Goal: Task Accomplishment & Management: Manage account settings

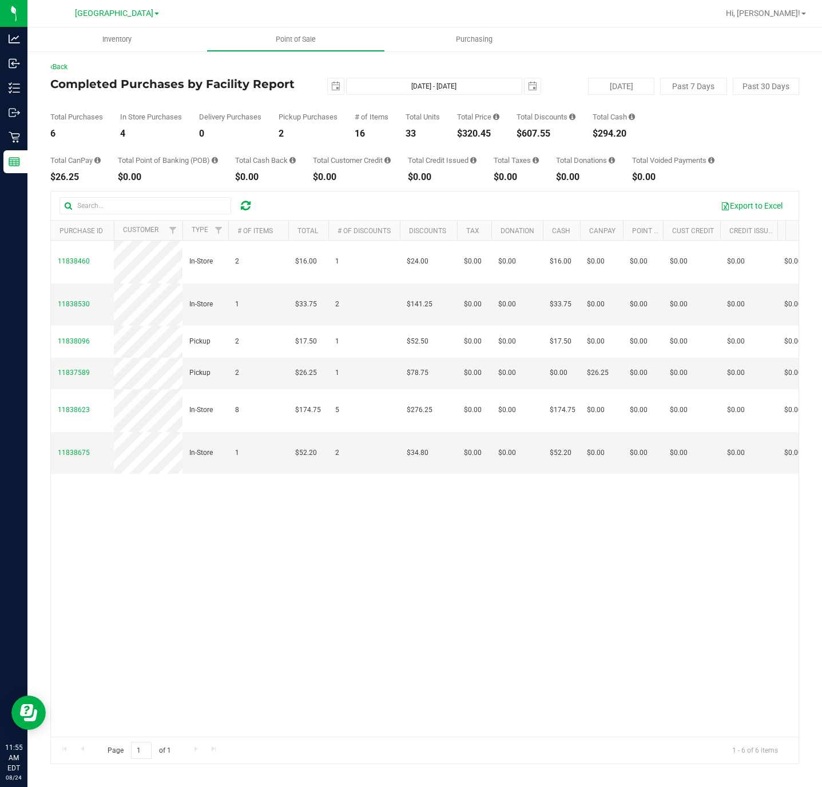
click at [482, 133] on div "$320.45" at bounding box center [478, 133] width 42 height 9
copy div "$320.45"
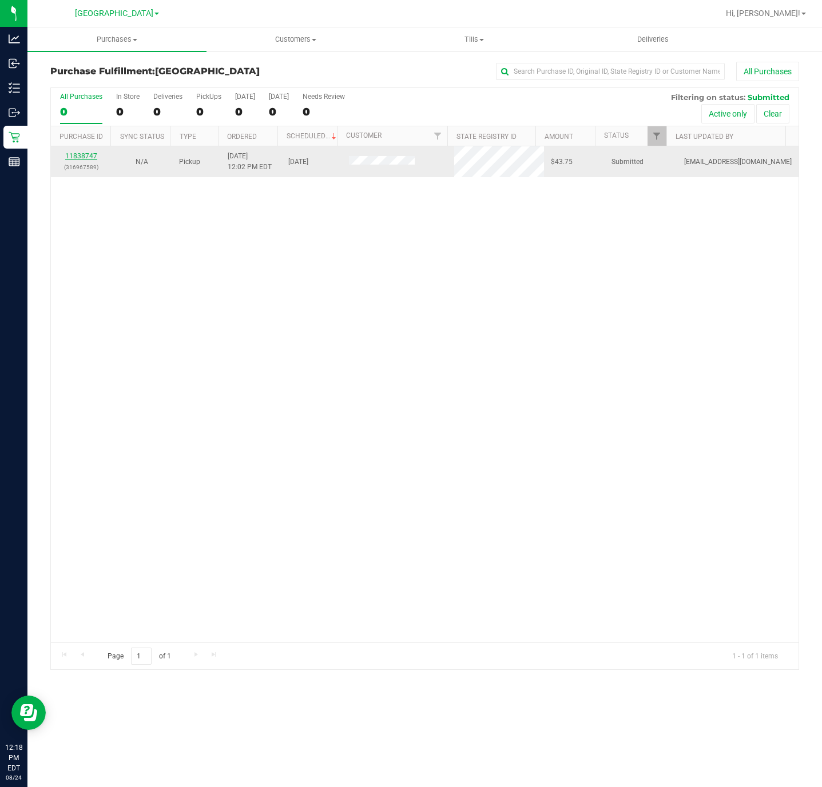
click at [93, 157] on link "11838747" at bounding box center [81, 156] width 32 height 8
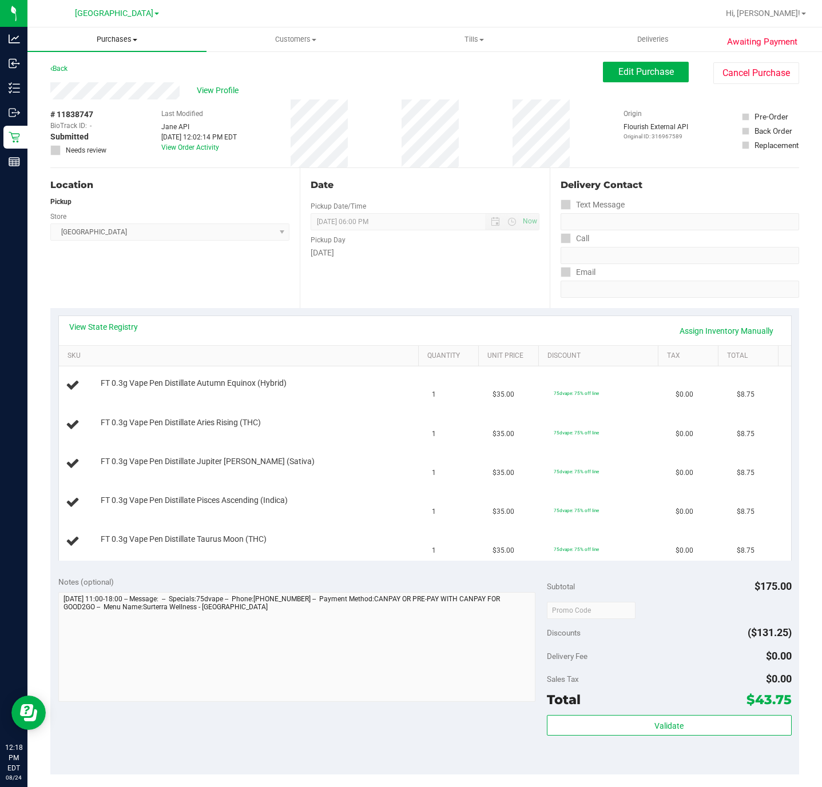
click at [105, 37] on span "Purchases" at bounding box center [116, 39] width 179 height 10
click at [105, 67] on span "Summary of purchases" at bounding box center [85, 69] width 117 height 10
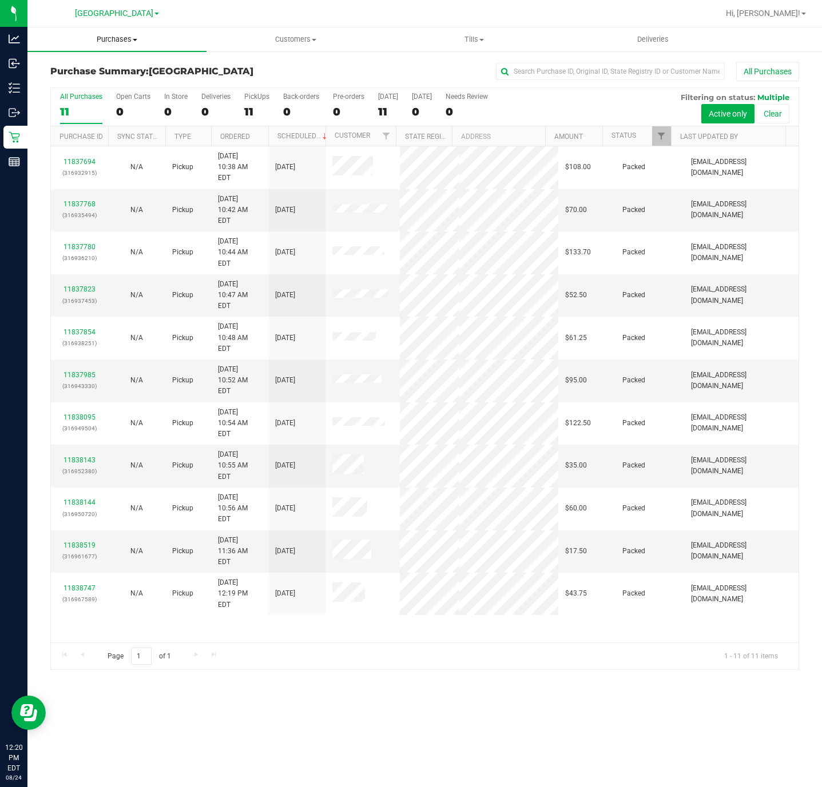
click at [112, 39] on span "Purchases" at bounding box center [116, 39] width 179 height 10
click at [88, 81] on span "Fulfillment" at bounding box center [62, 83] width 71 height 10
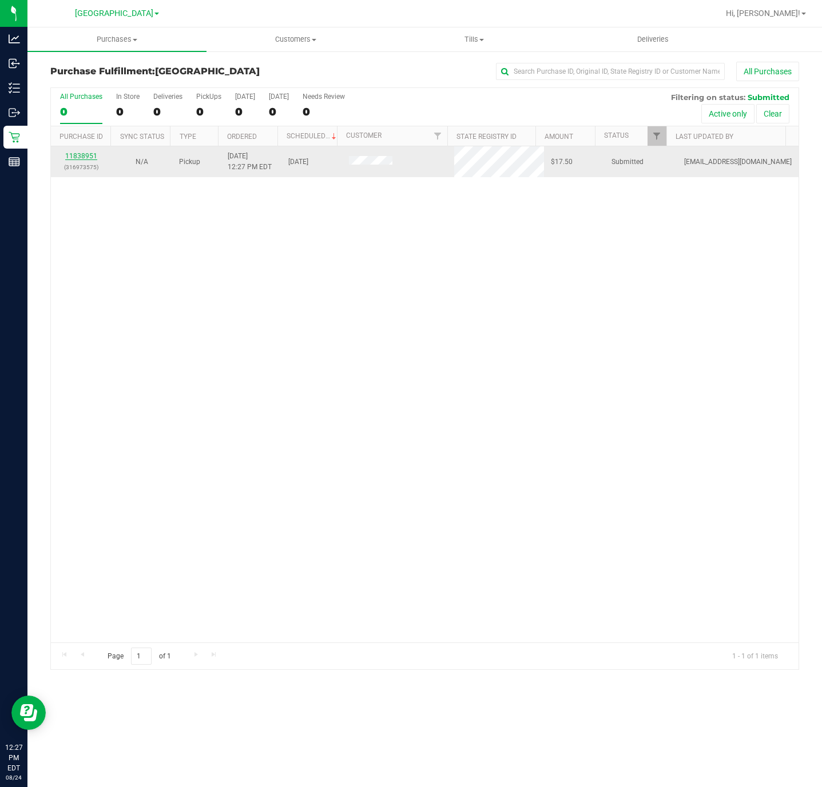
click at [70, 157] on link "11838951" at bounding box center [81, 156] width 32 height 8
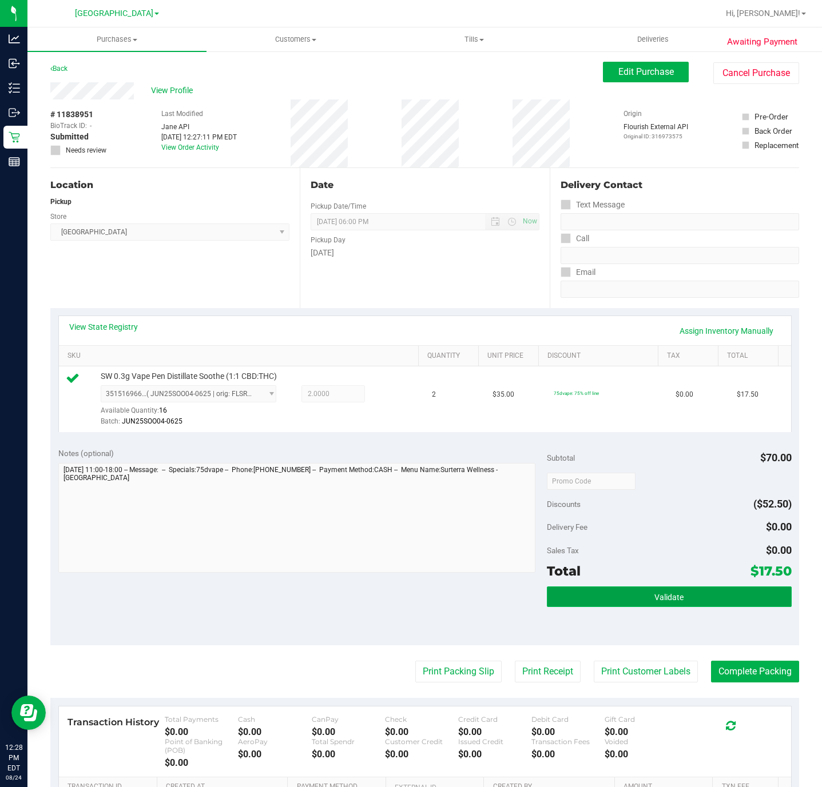
click at [630, 592] on button "Validate" at bounding box center [669, 597] width 244 height 21
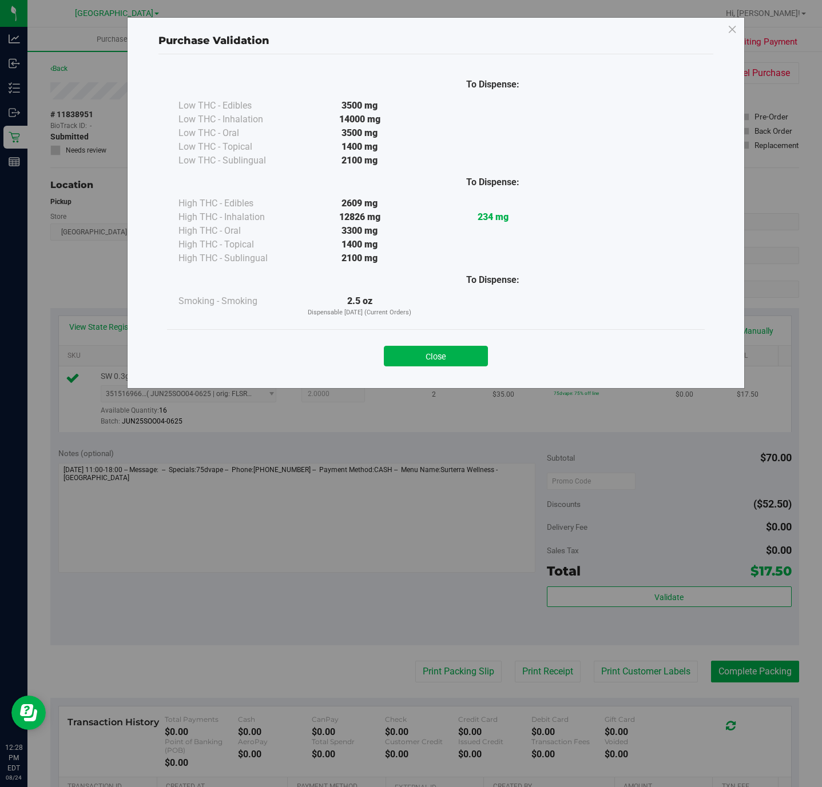
drag, startPoint x: 464, startPoint y: 352, endPoint x: 458, endPoint y: 380, distance: 28.0
click at [462, 352] on button "Close" at bounding box center [436, 356] width 104 height 21
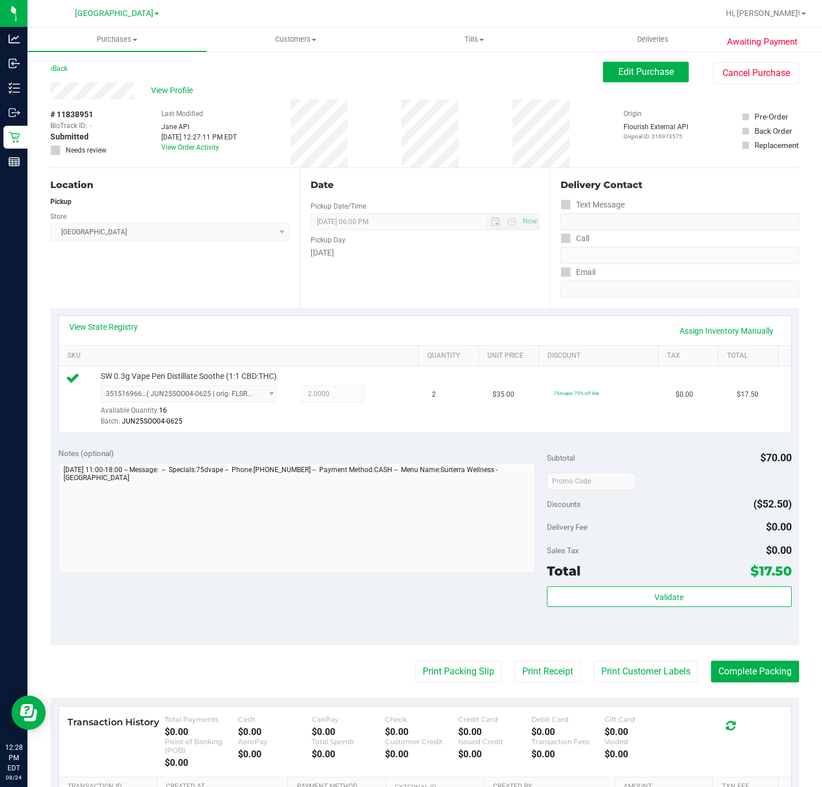
click at [428, 661] on purchase-details "Back Edit Purchase Cancel Purchase View Profile # 11838951 BioTrack ID: - Submi…" at bounding box center [424, 491] width 748 height 859
click at [429, 671] on button "Print Packing Slip" at bounding box center [458, 672] width 86 height 22
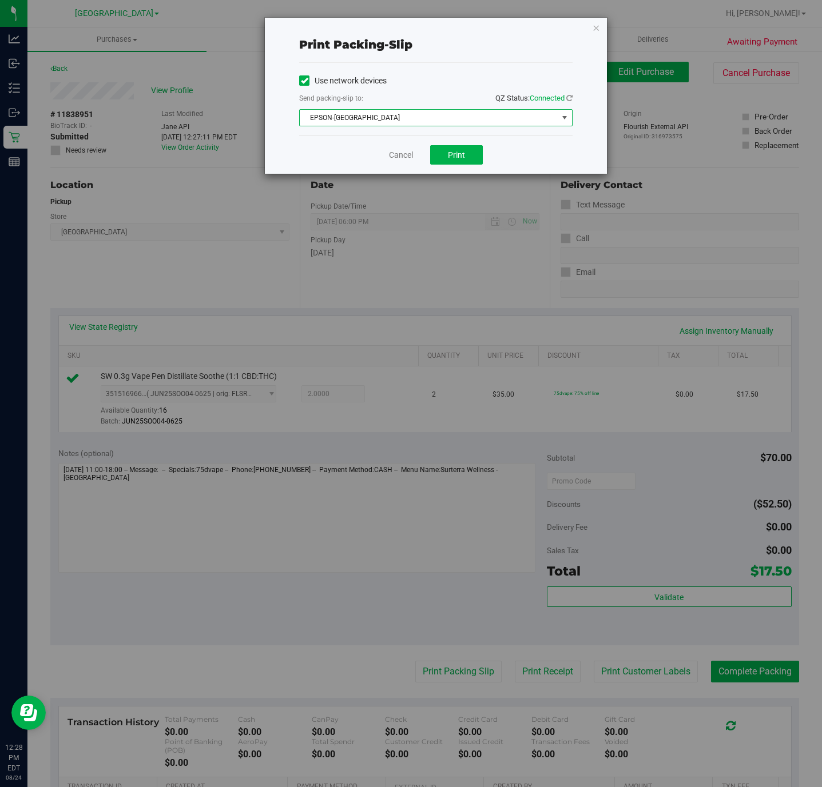
click at [471, 126] on span "EPSON-CYPRUS" at bounding box center [429, 118] width 258 height 16
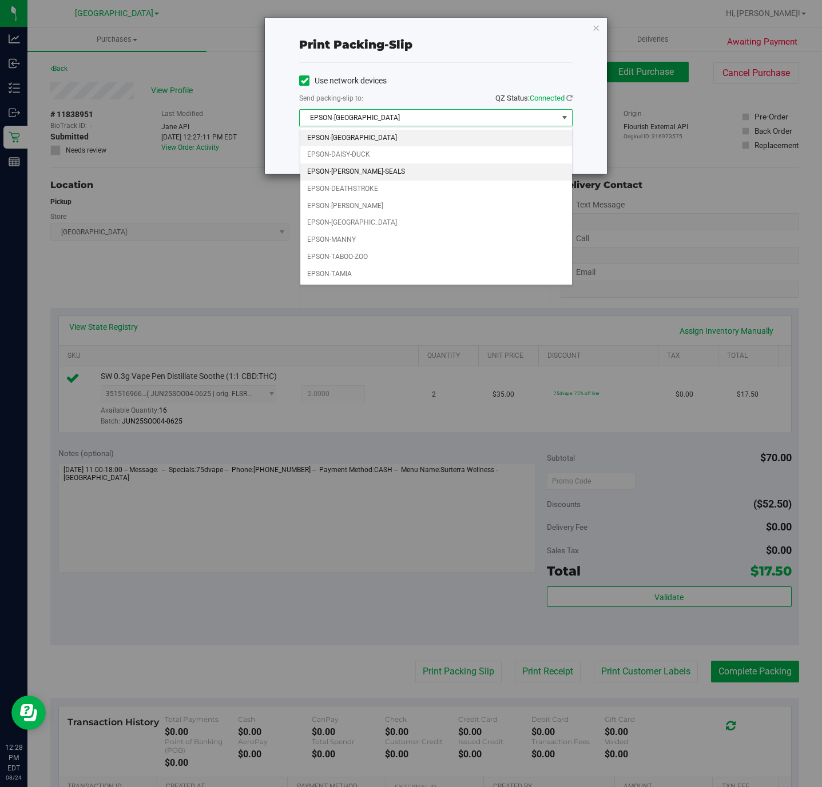
click at [380, 173] on li "EPSON-DAN-SEALS" at bounding box center [436, 172] width 272 height 17
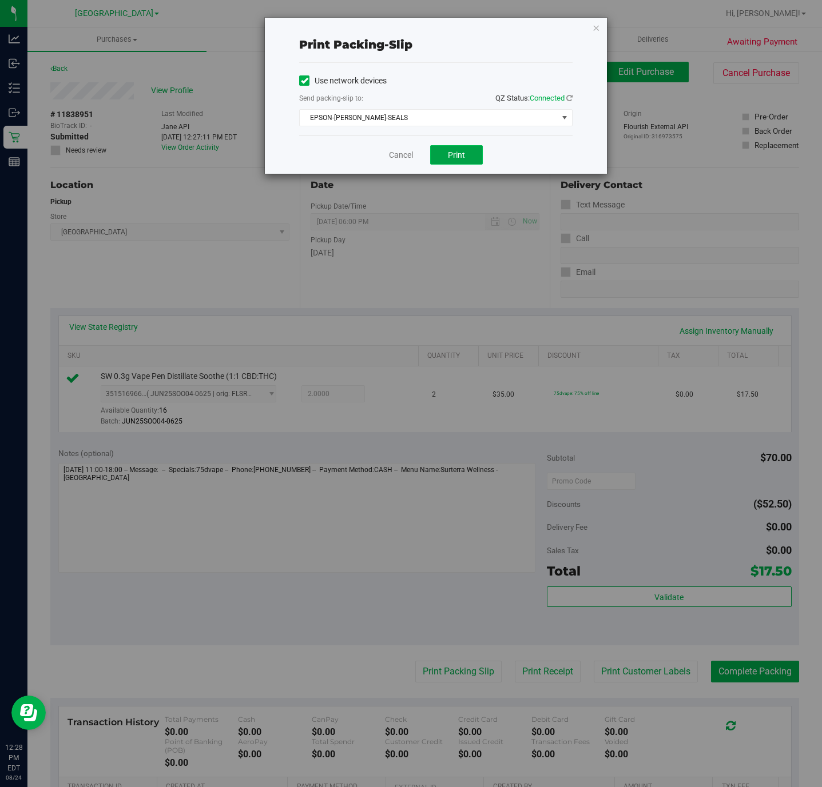
click at [436, 160] on button "Print" at bounding box center [456, 154] width 53 height 19
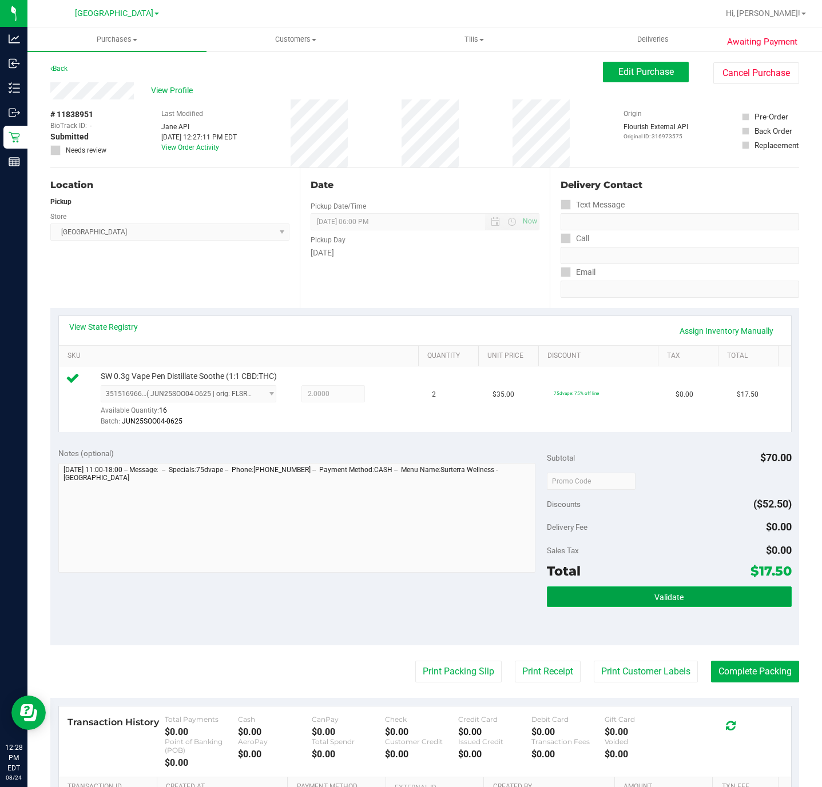
click at [702, 606] on button "Validate" at bounding box center [669, 597] width 244 height 21
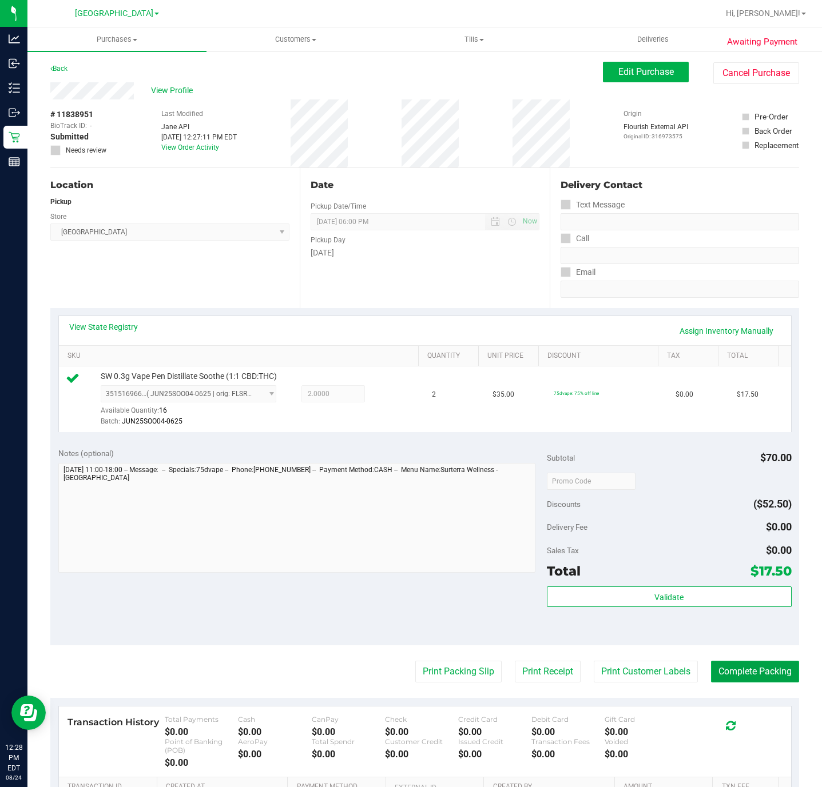
click at [748, 666] on button "Complete Packing" at bounding box center [755, 672] width 88 height 22
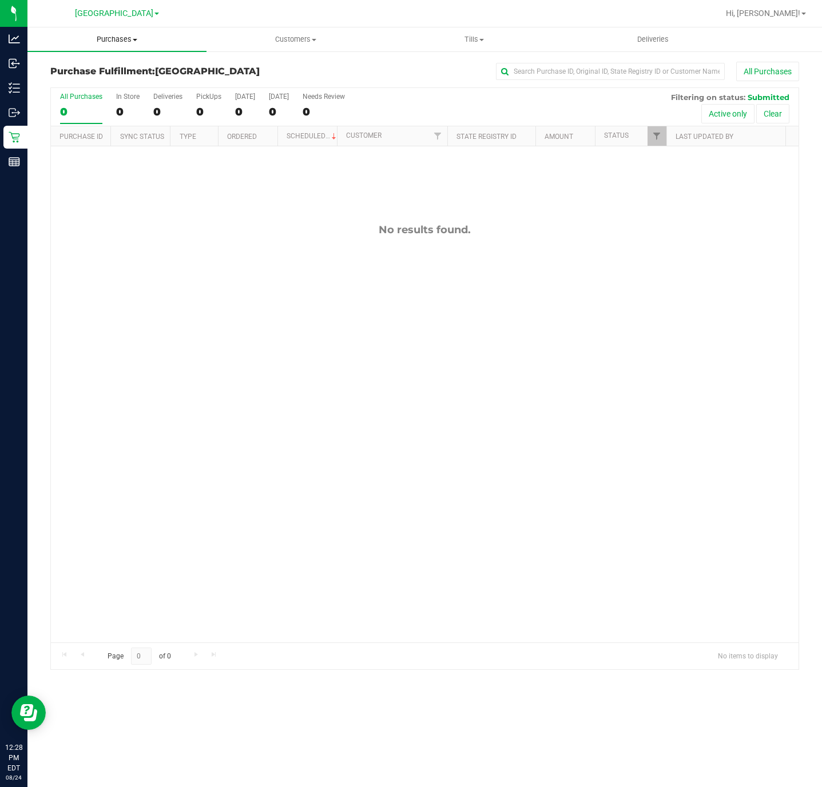
click at [119, 45] on uib-tab-heading "Purchases Summary of purchases Fulfillment All purchases" at bounding box center [116, 39] width 179 height 24
click at [117, 72] on span "Summary of purchases" at bounding box center [85, 69] width 117 height 10
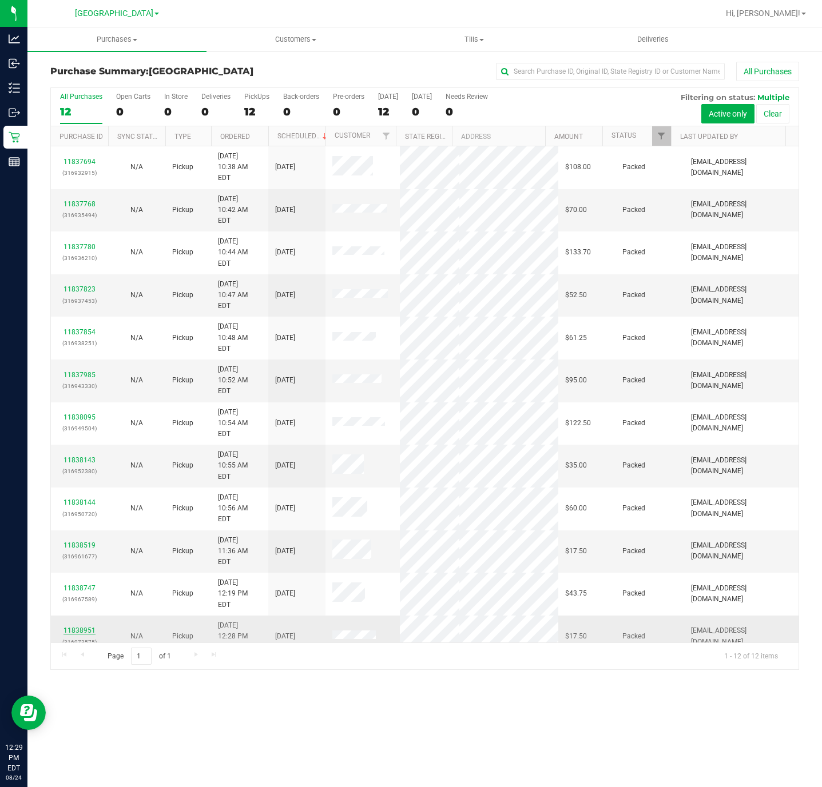
click at [83, 627] on link "11838951" at bounding box center [79, 631] width 32 height 8
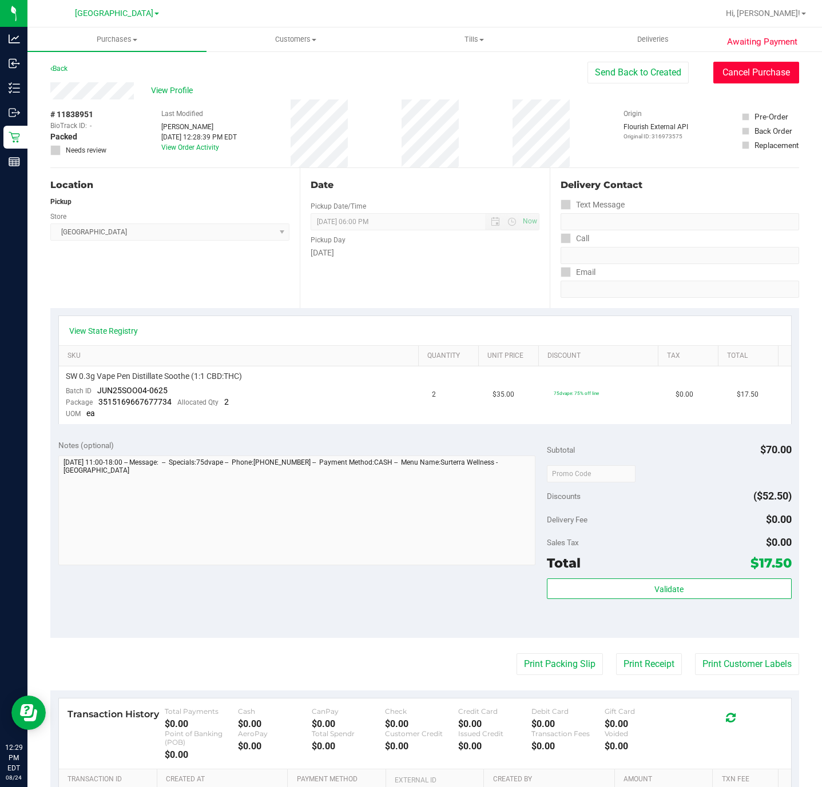
click at [746, 79] on button "Cancel Purchase" at bounding box center [756, 73] width 86 height 22
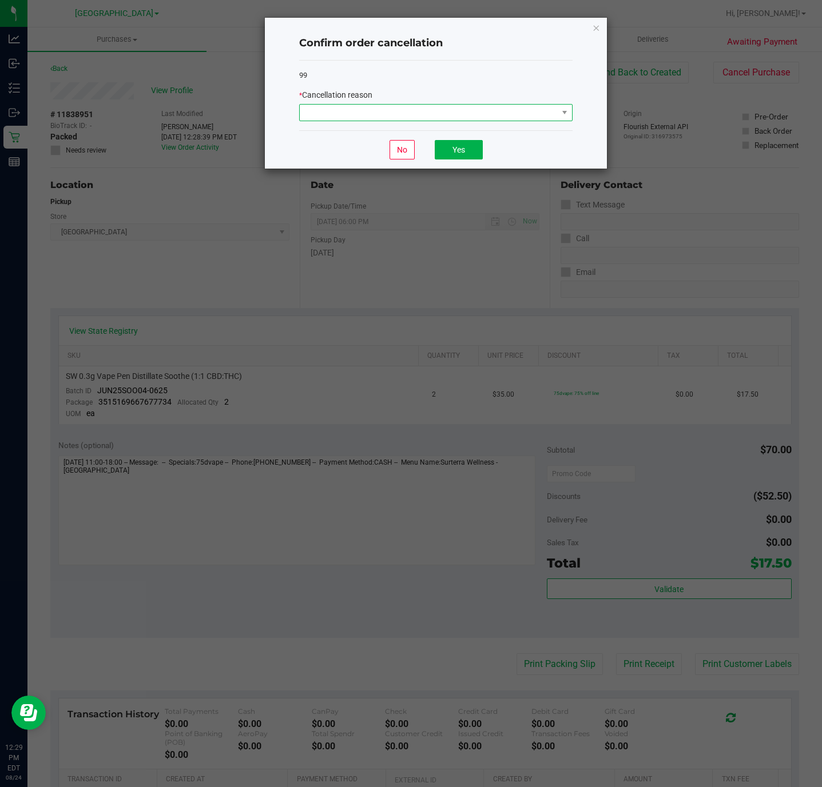
click at [474, 117] on span at bounding box center [429, 113] width 258 height 16
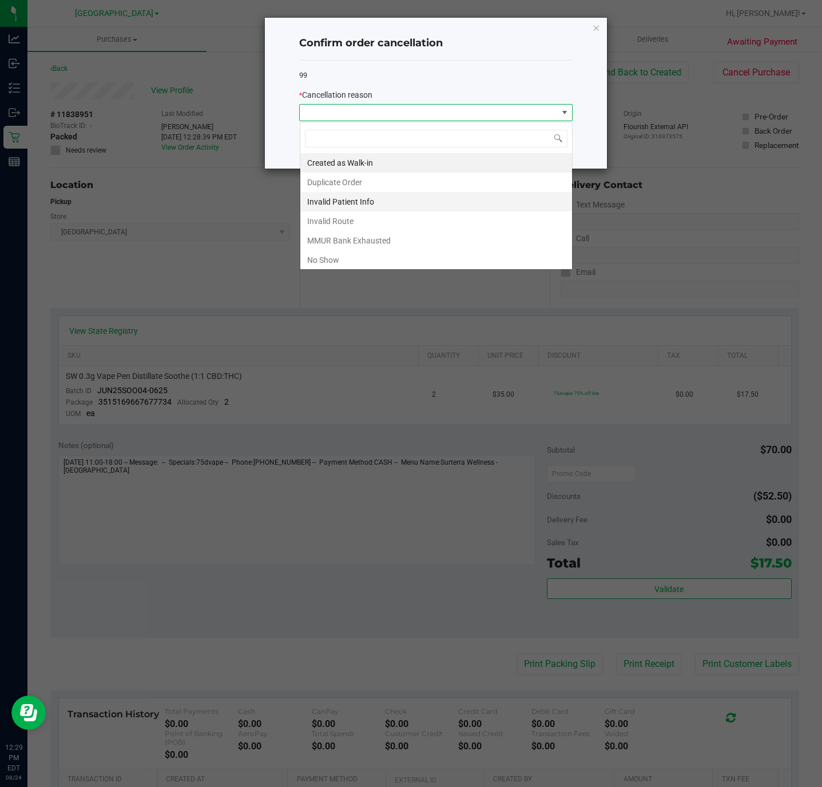
scroll to position [17, 273]
drag, startPoint x: 371, startPoint y: 182, endPoint x: 435, endPoint y: 186, distance: 64.2
click at [375, 182] on li "Duplicate Order" at bounding box center [436, 182] width 272 height 19
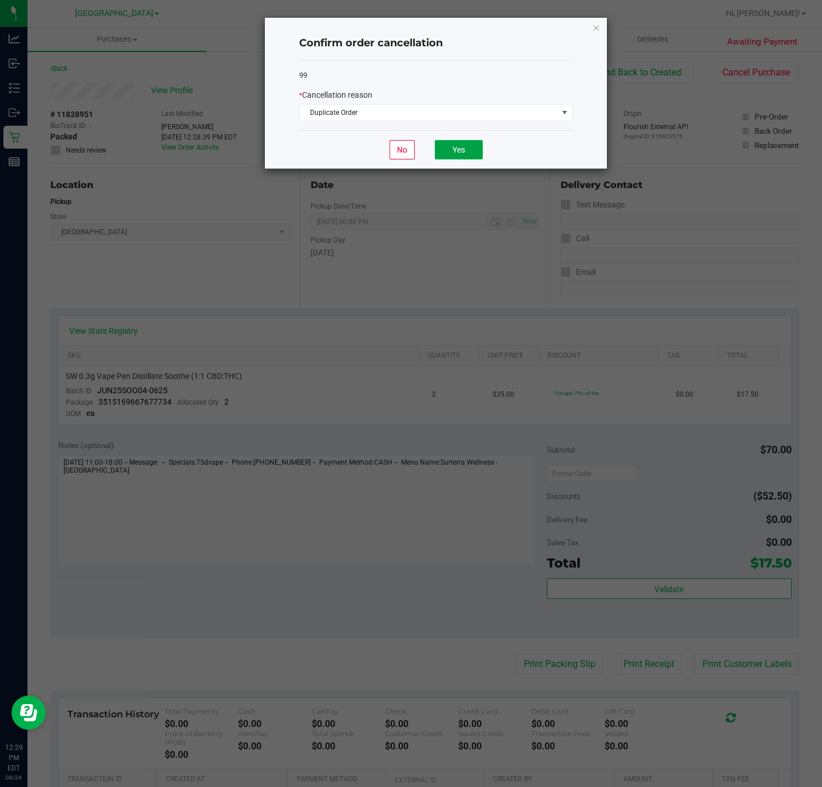
click at [471, 157] on button "Yes" at bounding box center [459, 149] width 48 height 19
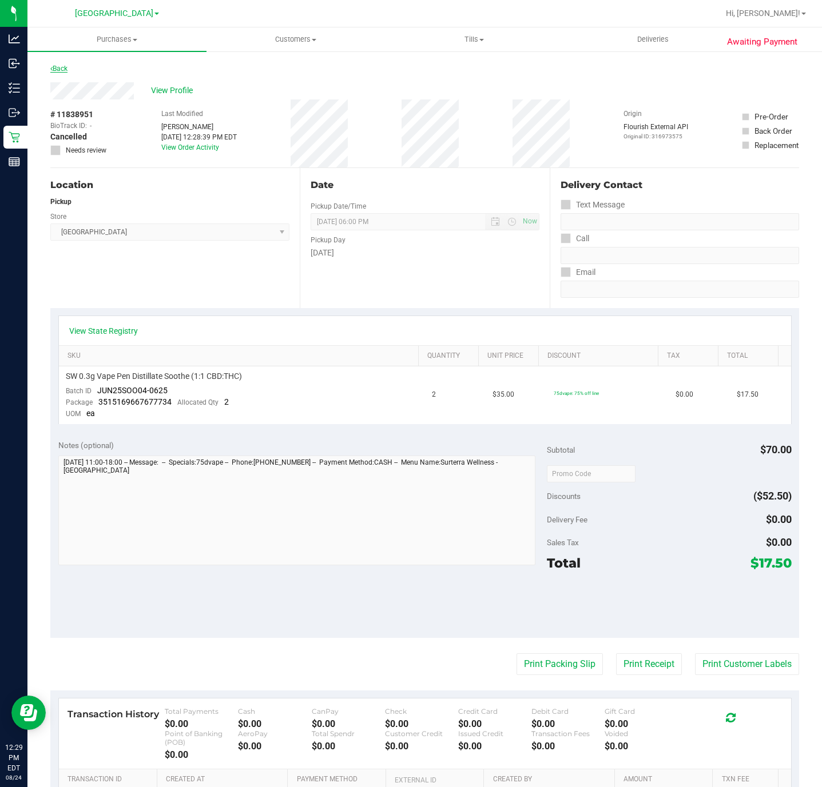
click at [63, 69] on link "Back" at bounding box center [58, 69] width 17 height 8
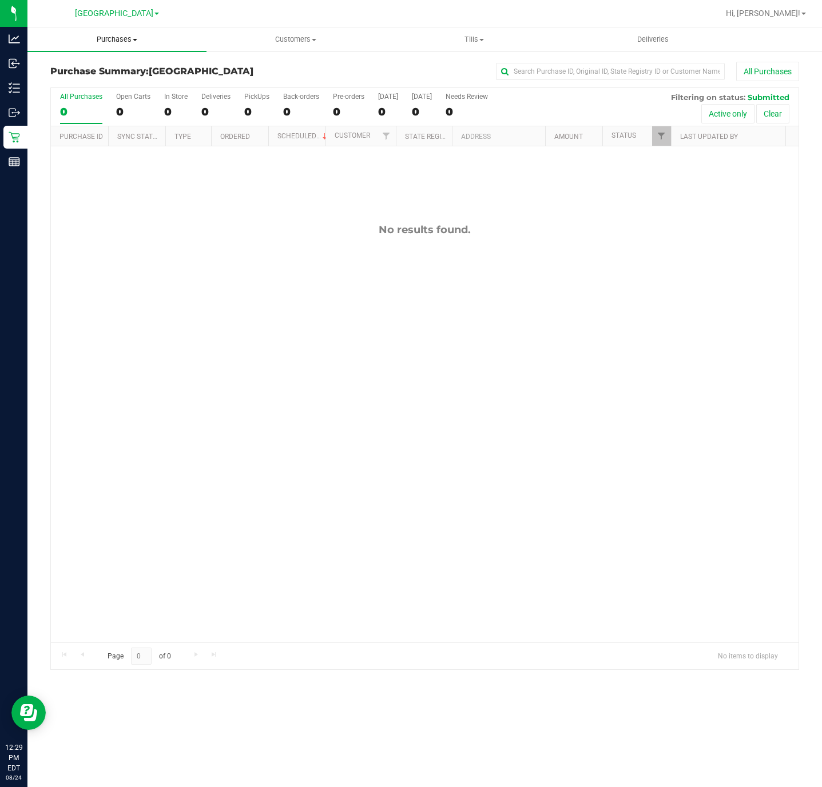
click at [132, 34] on span "Purchases" at bounding box center [116, 39] width 179 height 10
click at [89, 65] on span "Summary of purchases" at bounding box center [85, 69] width 117 height 10
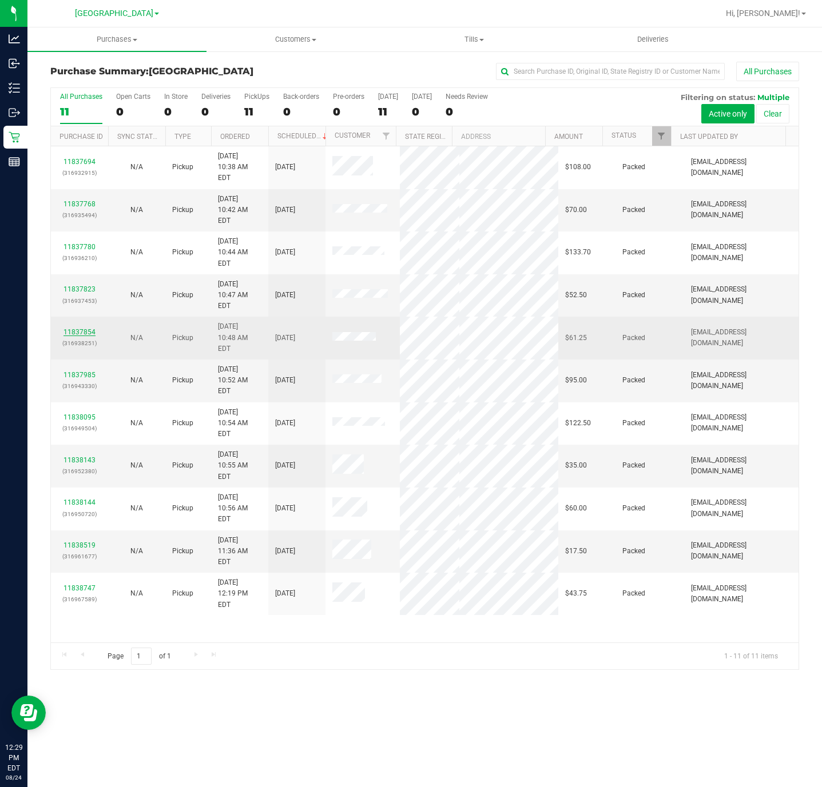
click at [79, 328] on link "11837854" at bounding box center [79, 332] width 32 height 8
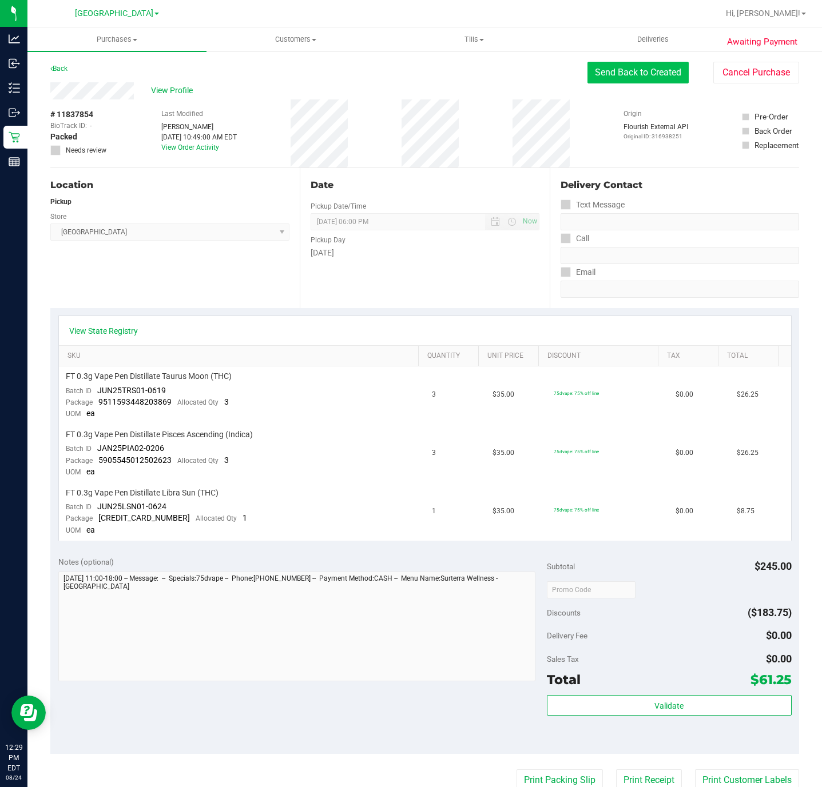
click at [623, 77] on button "Send Back to Created" at bounding box center [637, 73] width 101 height 22
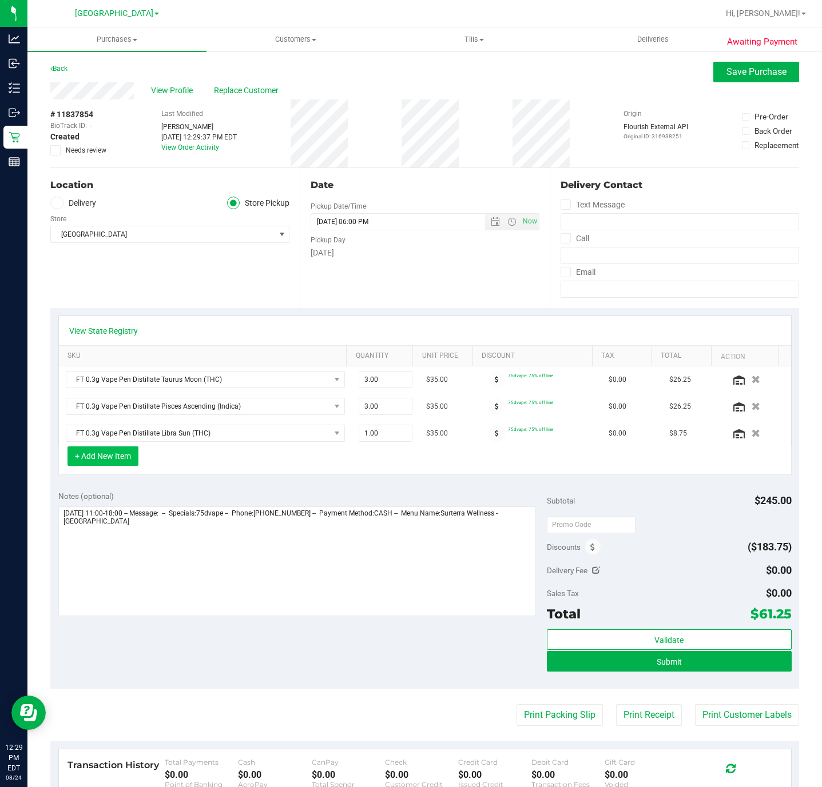
click at [105, 453] on button "+ Add New Item" at bounding box center [102, 456] width 71 height 19
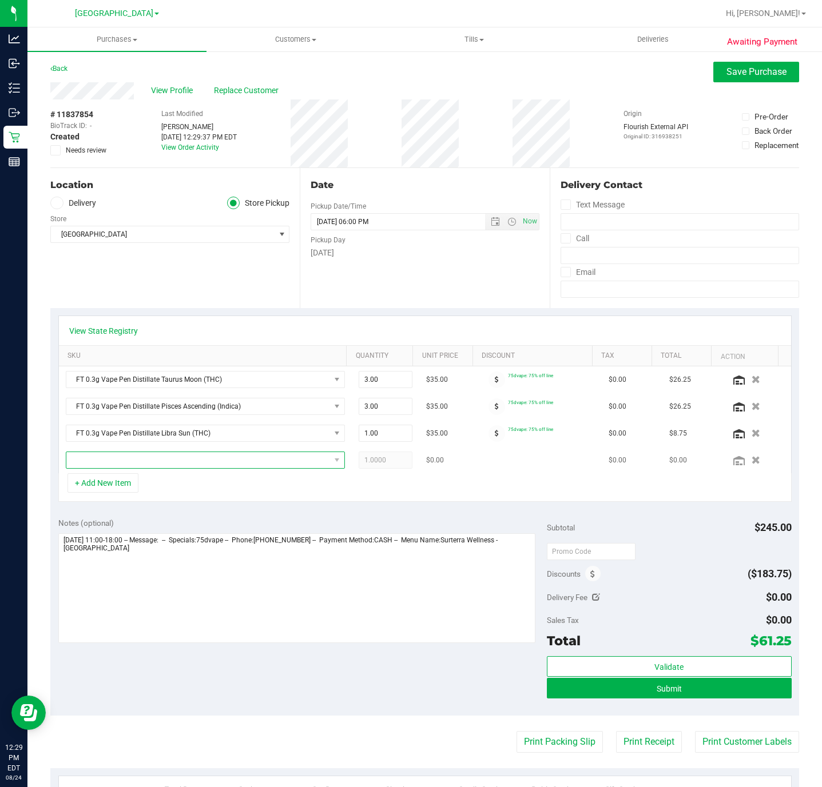
drag, startPoint x: 176, startPoint y: 468, endPoint x: 188, endPoint y: 472, distance: 12.7
click at [188, 469] on span "NO DATA FOUND" at bounding box center [205, 460] width 279 height 17
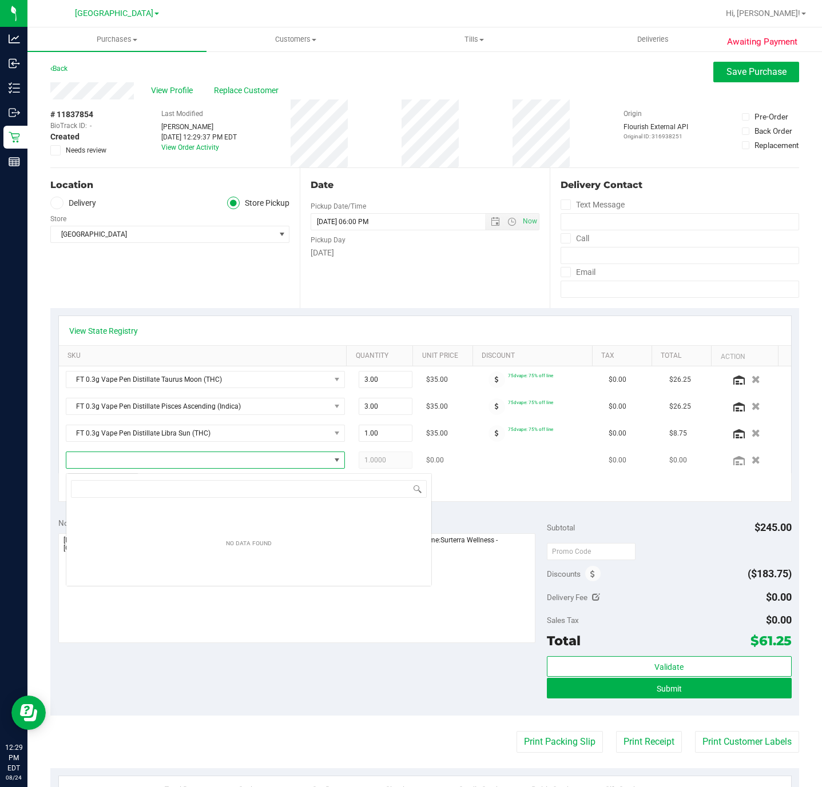
scroll to position [17, 268]
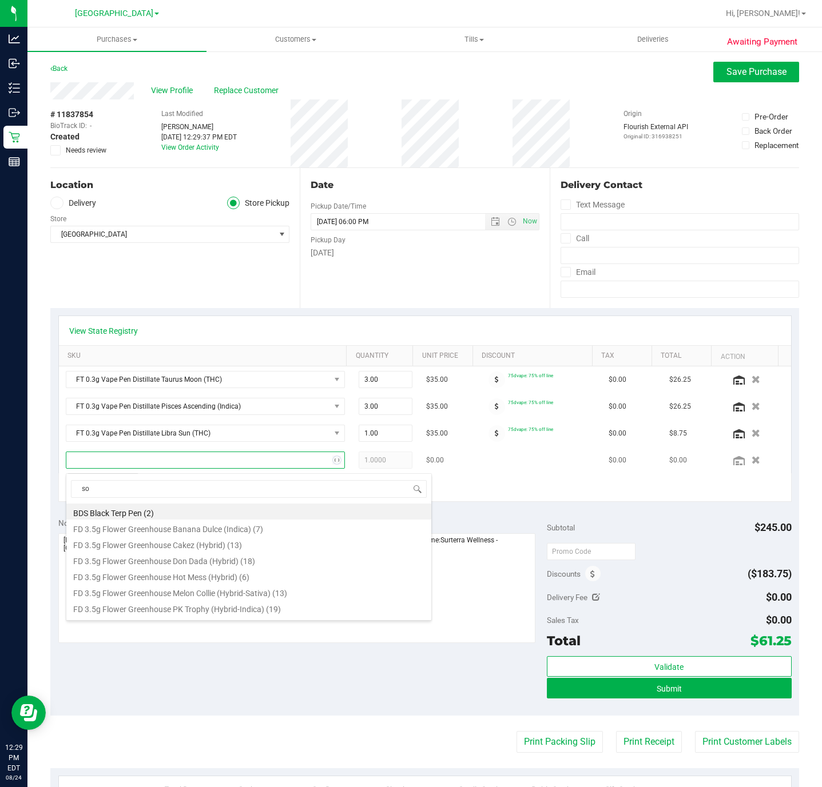
type input "soo"
click at [185, 510] on li "SW 0.3g Vape Pen Distillate Soothe (1:1 CBD:THC) (18)" at bounding box center [248, 512] width 365 height 16
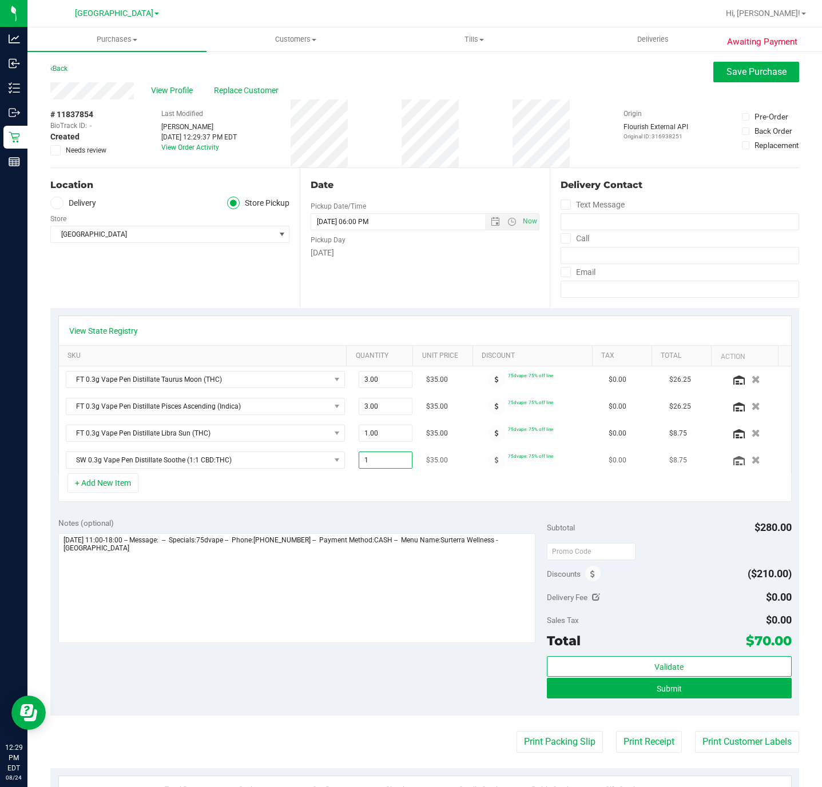
click at [372, 469] on span "1.00 1" at bounding box center [385, 460] width 54 height 17
click at [372, 468] on input "1" at bounding box center [385, 460] width 53 height 16
type input "2"
type input "2.00"
click at [363, 494] on div "+ Add New Item" at bounding box center [424, 487] width 733 height 29
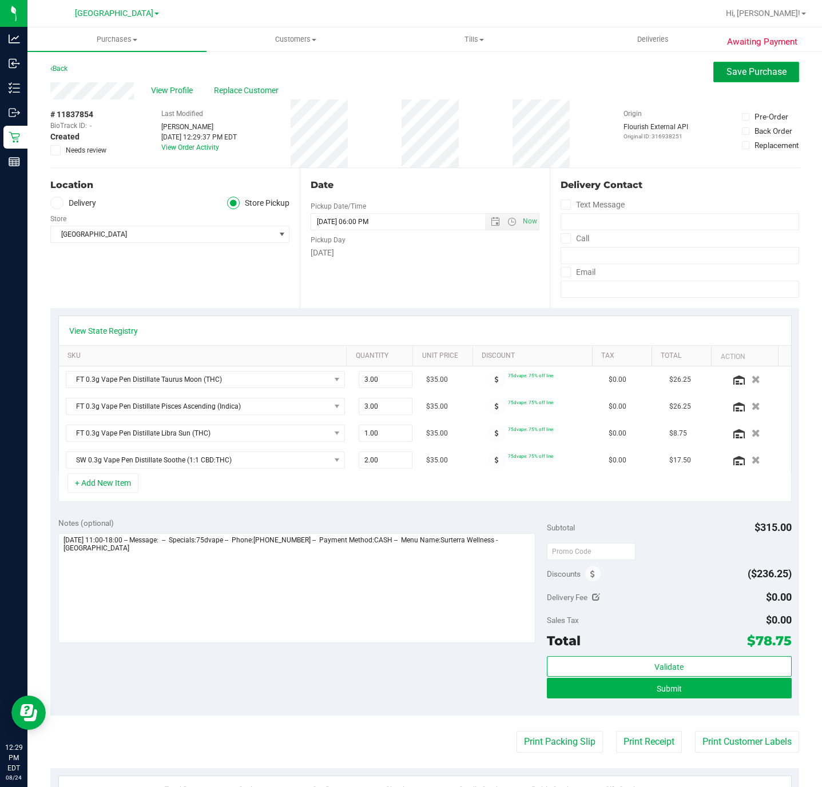
click at [713, 69] on button "Save Purchase" at bounding box center [756, 72] width 86 height 21
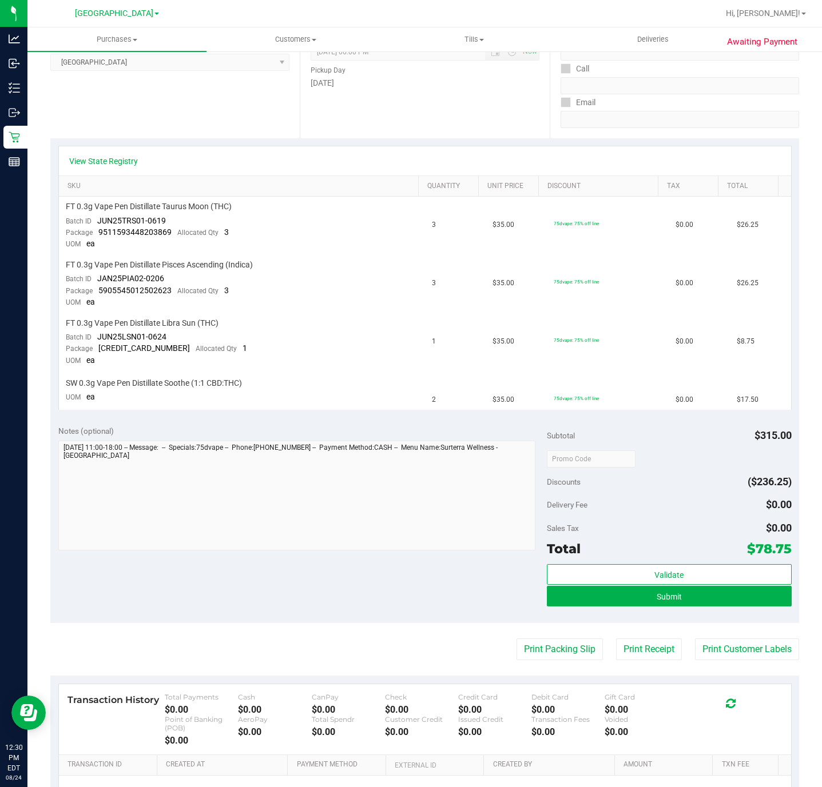
scroll to position [172, 0]
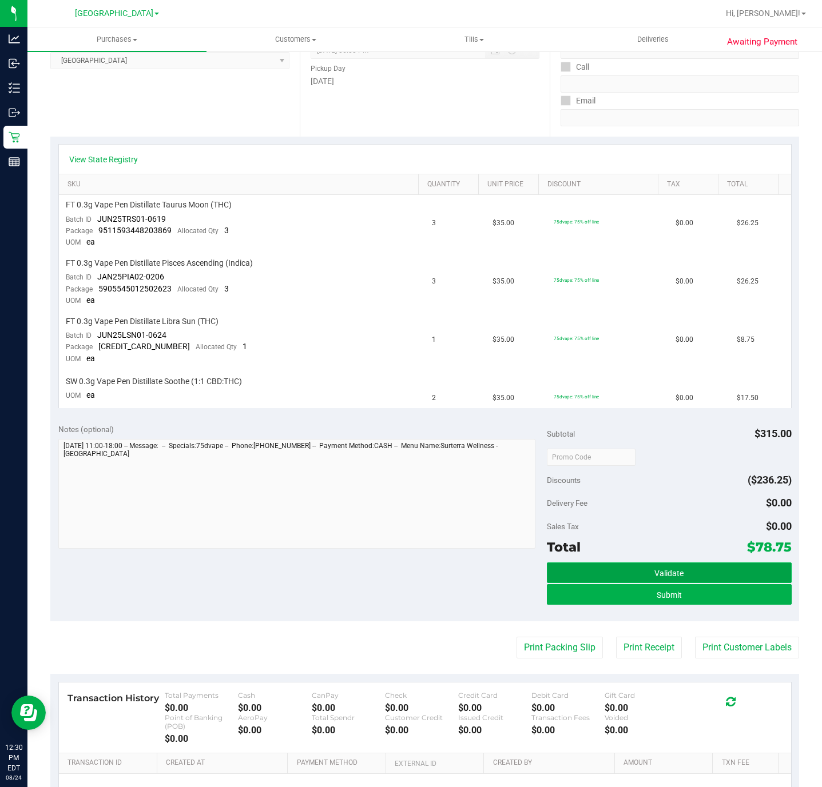
click at [643, 576] on button "Validate" at bounding box center [669, 573] width 244 height 21
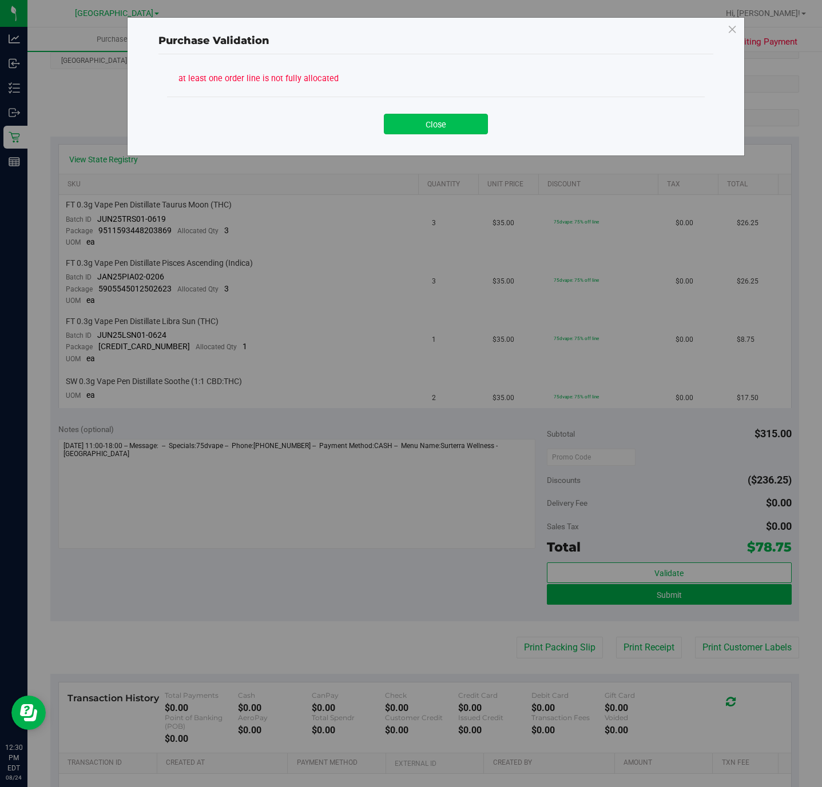
click at [453, 121] on button "Close" at bounding box center [436, 124] width 104 height 21
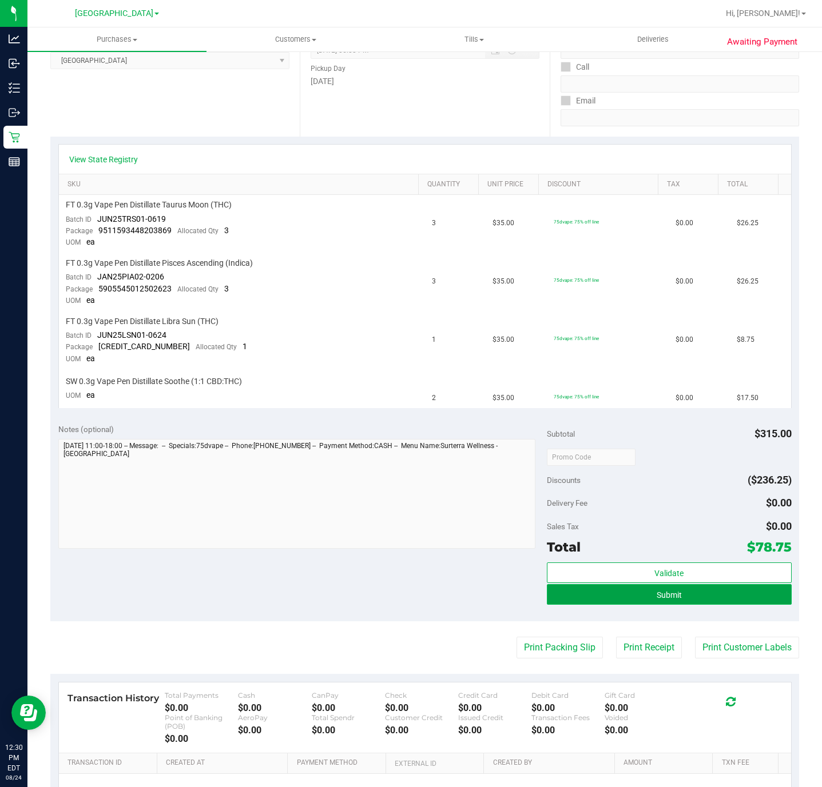
click at [637, 596] on button "Submit" at bounding box center [669, 594] width 244 height 21
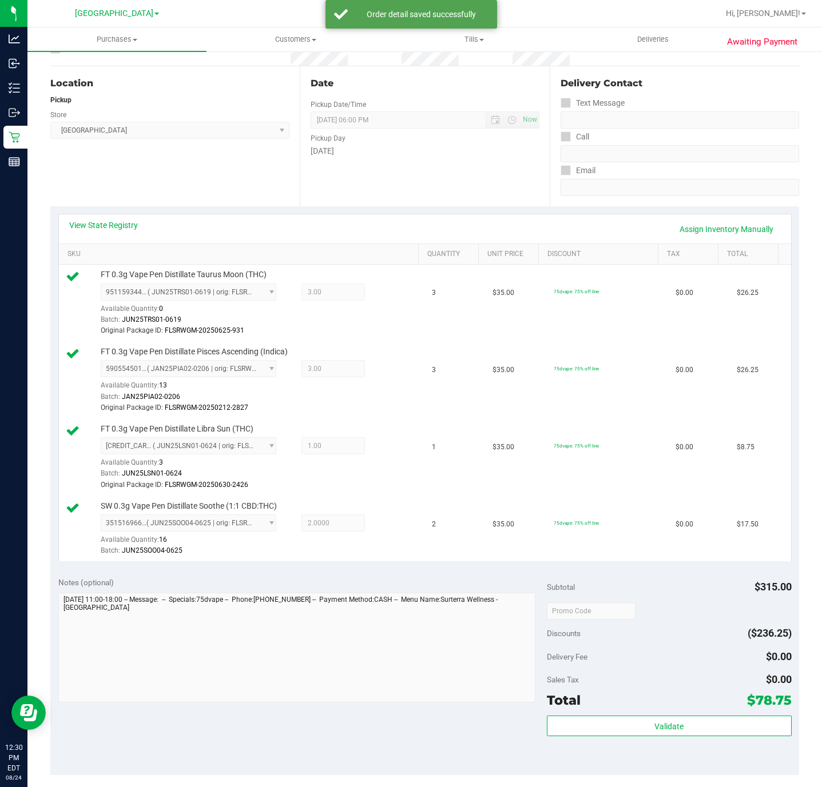
scroll to position [257, 0]
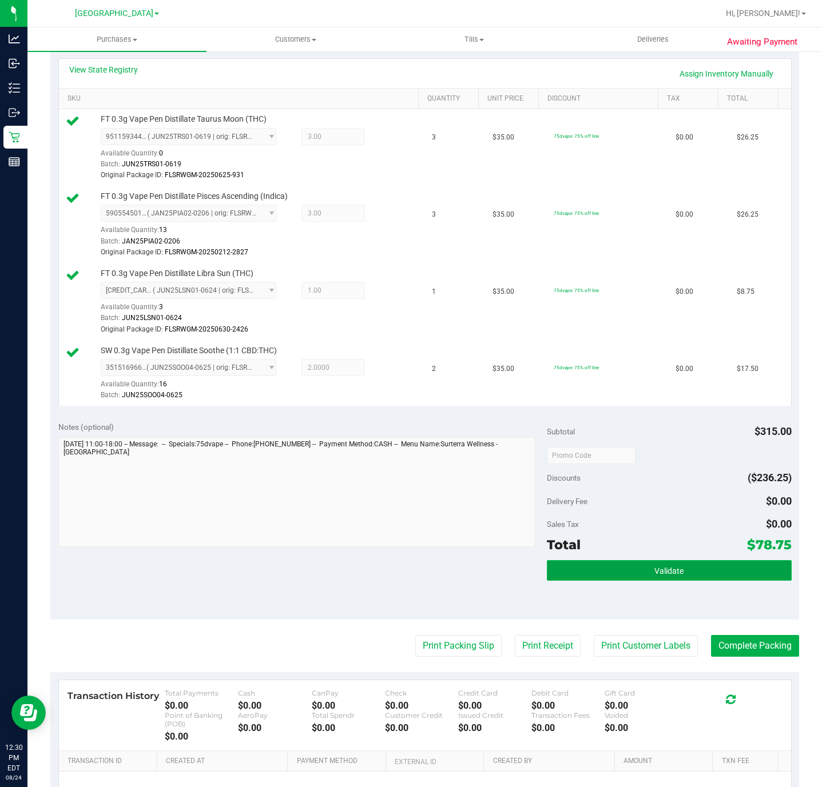
click at [565, 578] on button "Validate" at bounding box center [669, 570] width 244 height 21
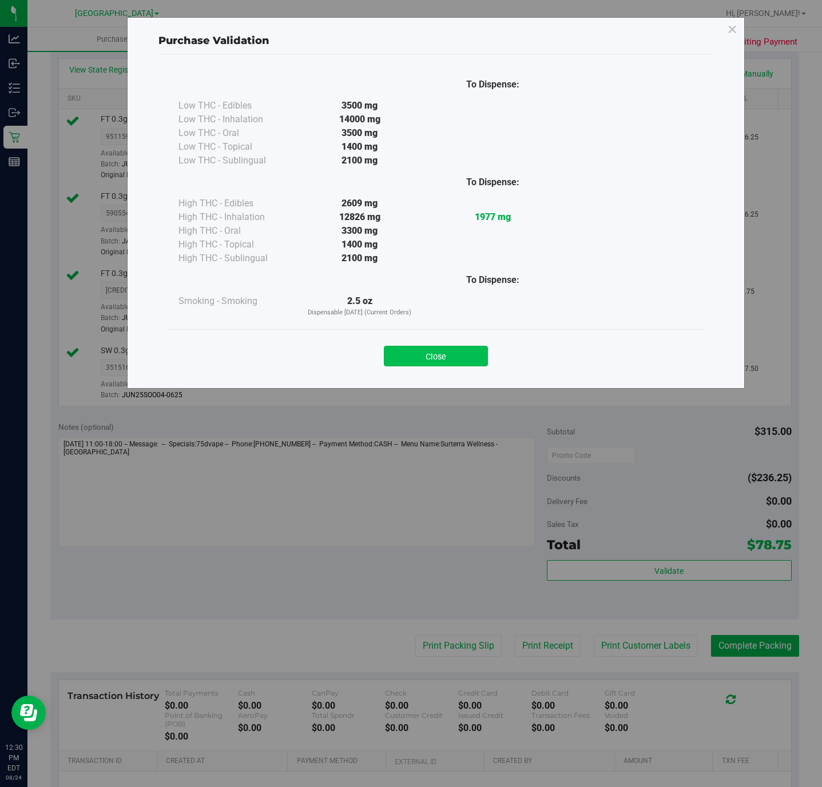
click at [420, 363] on button "Close" at bounding box center [436, 356] width 104 height 21
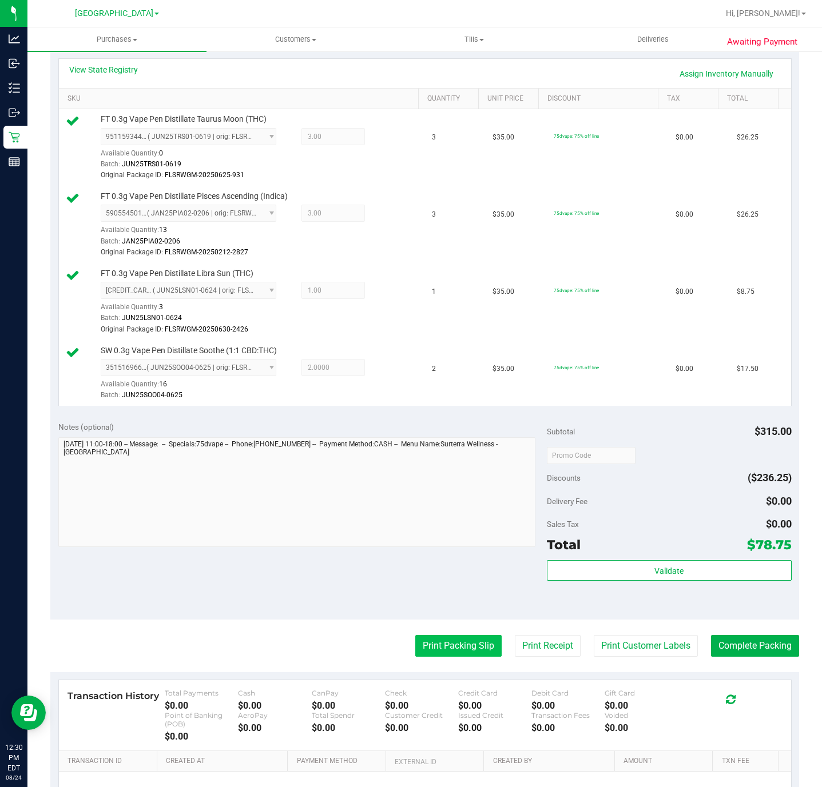
click at [439, 655] on button "Print Packing Slip" at bounding box center [458, 646] width 86 height 22
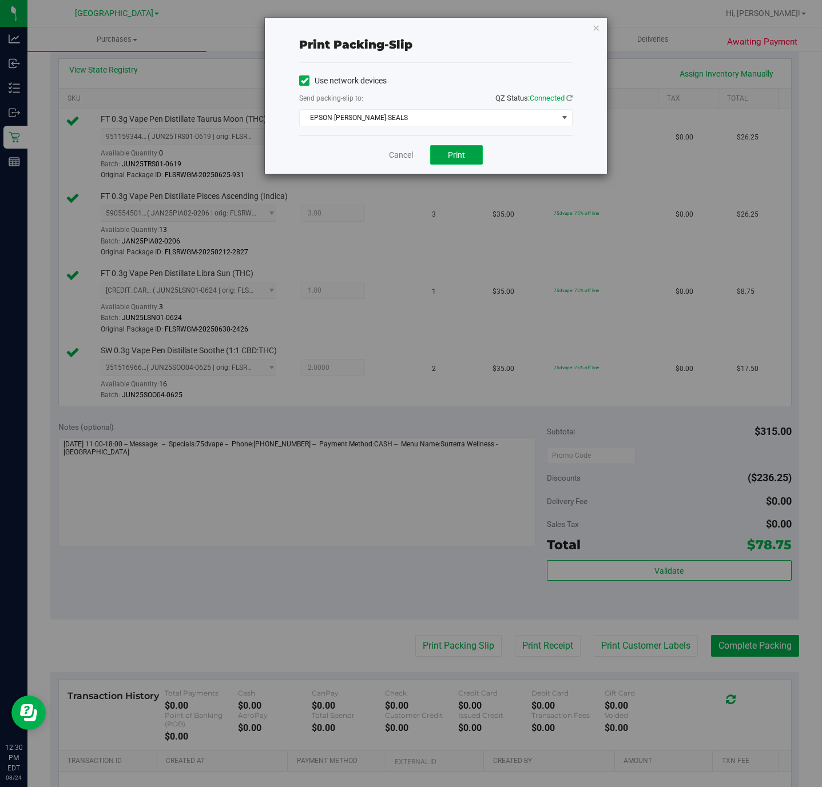
click at [445, 149] on button "Print" at bounding box center [456, 154] width 53 height 19
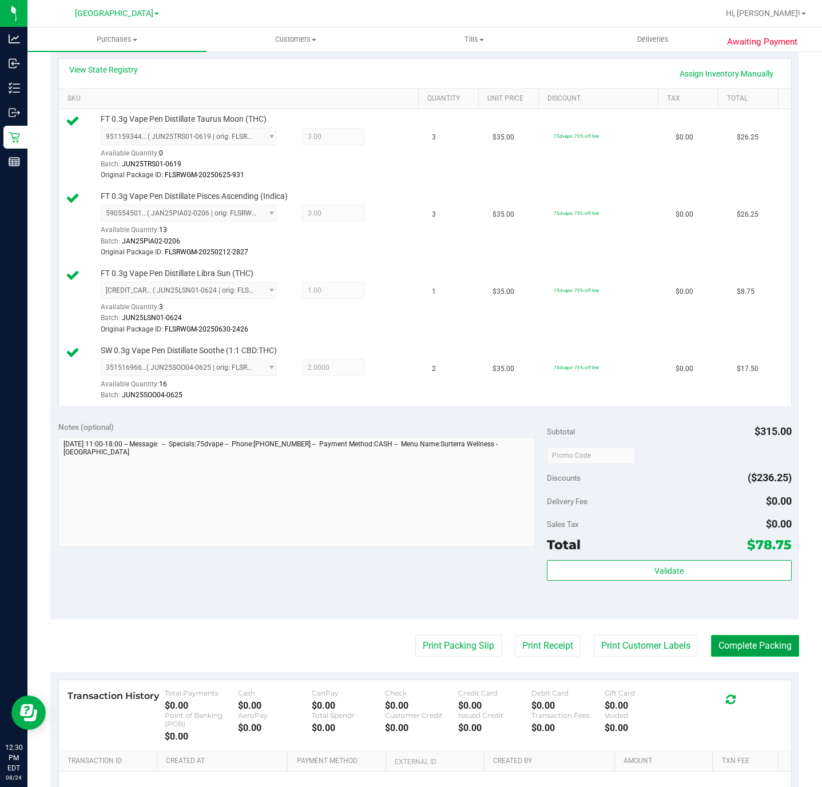
click at [726, 652] on button "Complete Packing" at bounding box center [755, 646] width 88 height 22
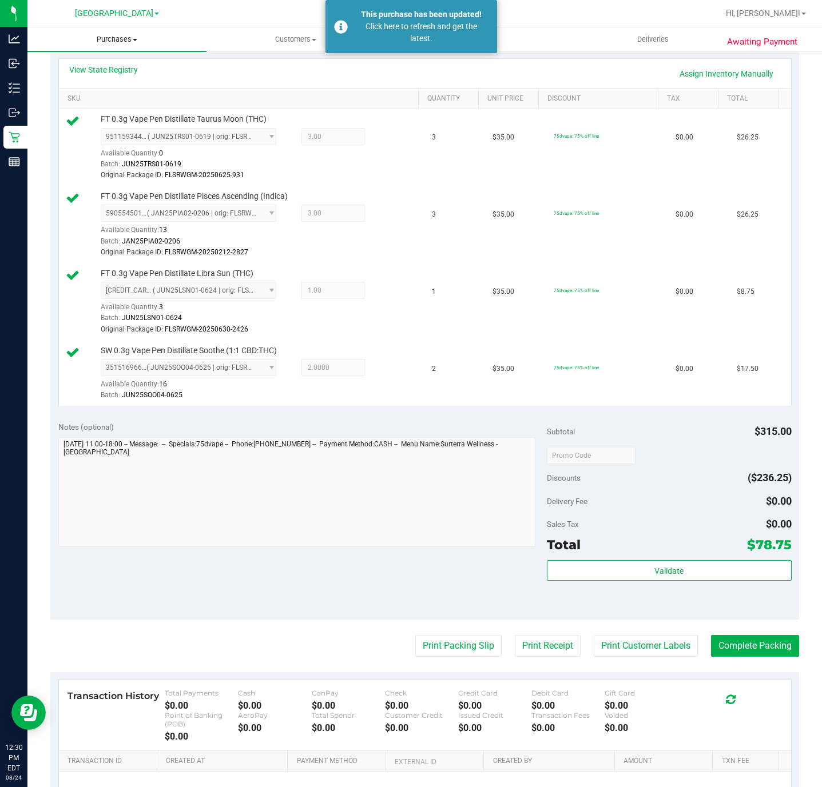
click at [115, 34] on span "Purchases" at bounding box center [116, 39] width 179 height 10
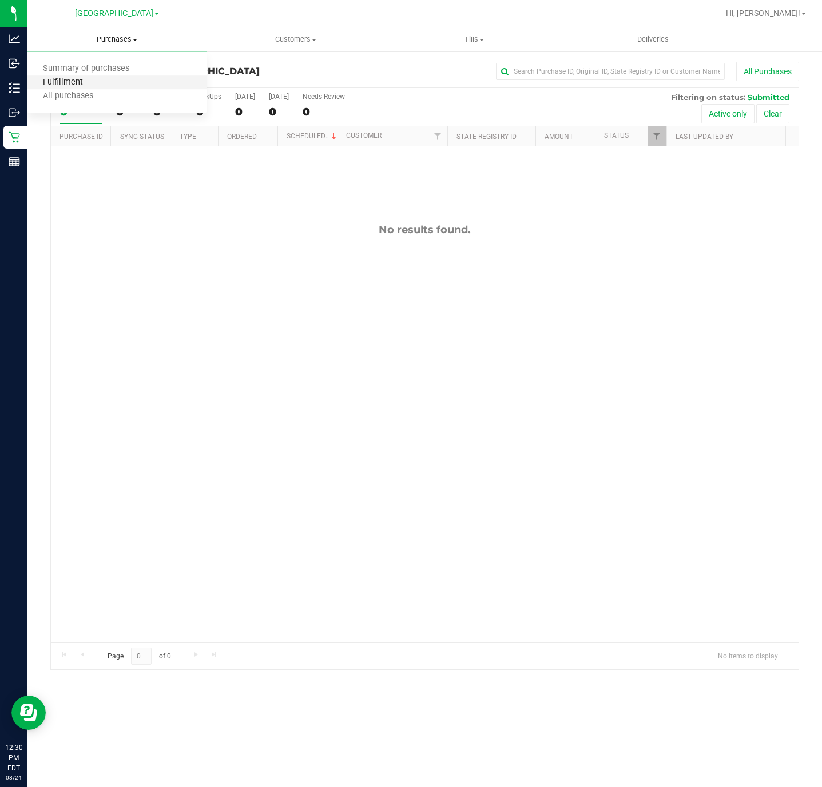
click at [84, 82] on span "Fulfillment" at bounding box center [62, 83] width 71 height 10
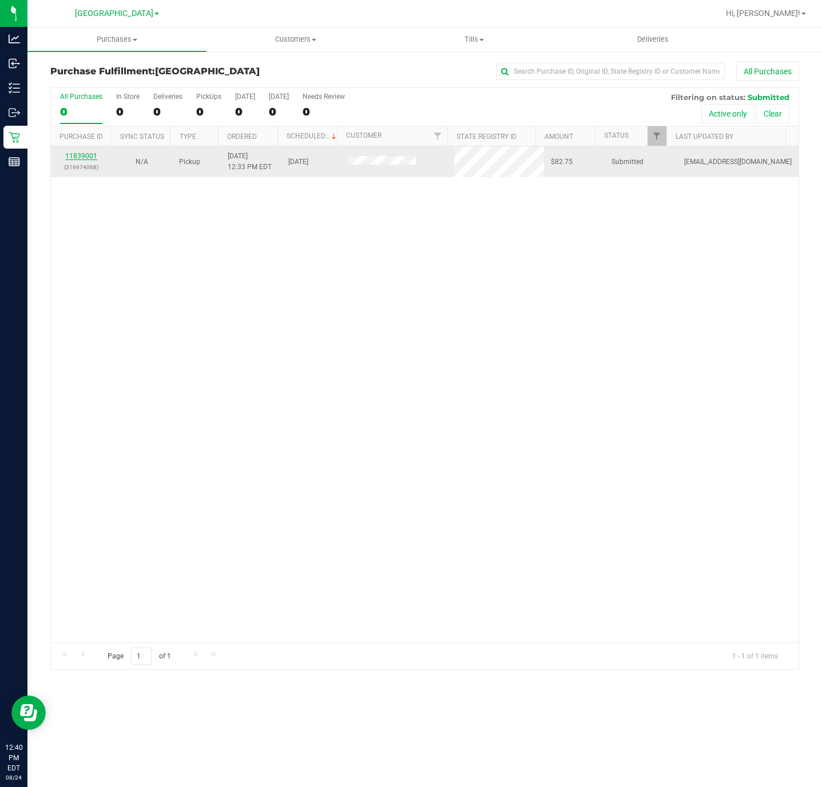
click at [85, 160] on link "11839001" at bounding box center [81, 156] width 32 height 8
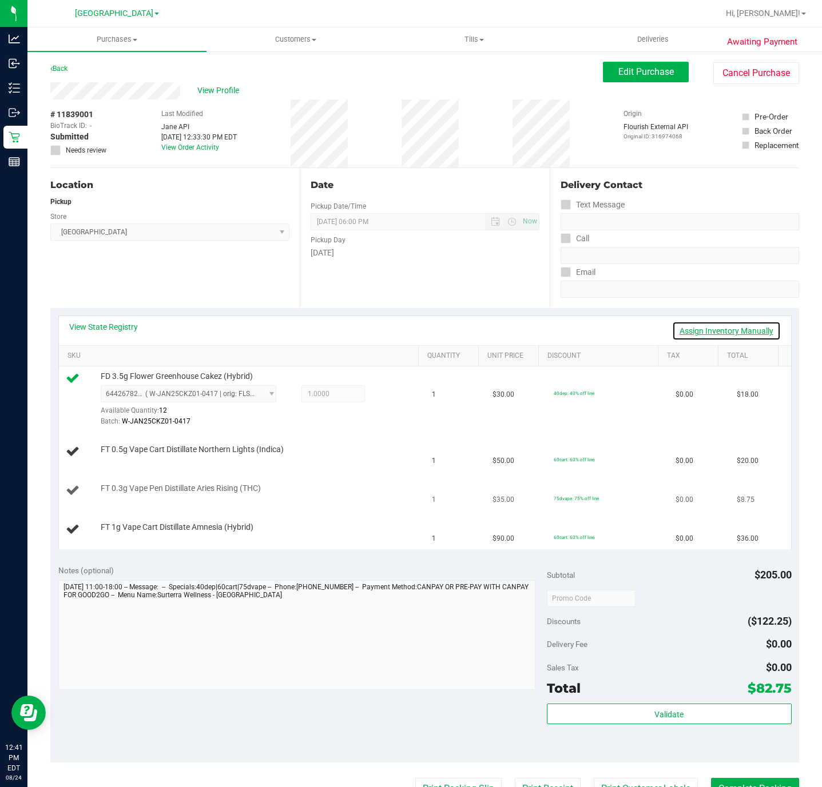
drag, startPoint x: 702, startPoint y: 328, endPoint x: 624, endPoint y: 484, distance: 174.4
click at [702, 329] on link "Assign Inventory Manually" at bounding box center [726, 330] width 109 height 19
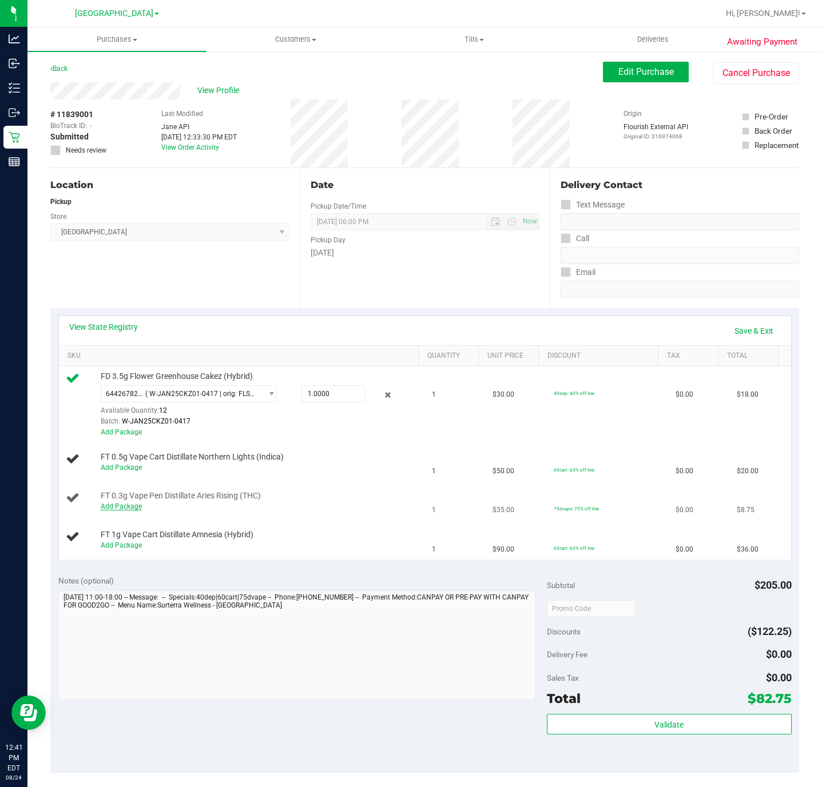
click at [129, 507] on link "Add Package" at bounding box center [121, 507] width 41 height 8
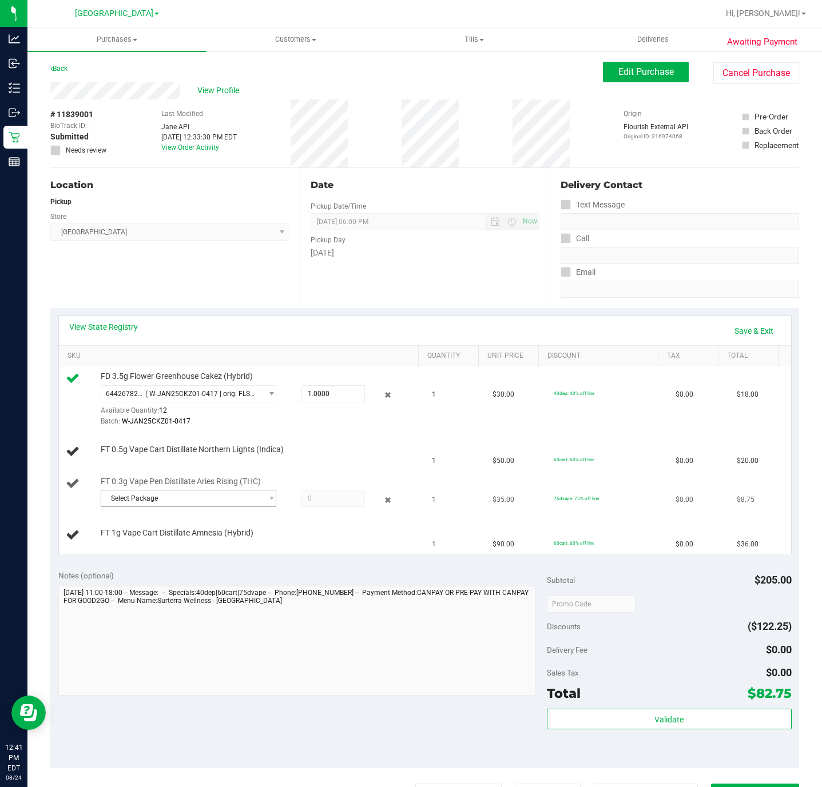
click at [241, 510] on div "Select Package 2842763950892637" at bounding box center [259, 500] width 317 height 21
click at [230, 505] on span "Select Package" at bounding box center [181, 499] width 160 height 16
click at [196, 546] on span "( MAY25ARR02-0602 | orig: FLSRWGM-20250609-2742 )" at bounding box center [259, 549] width 172 height 8
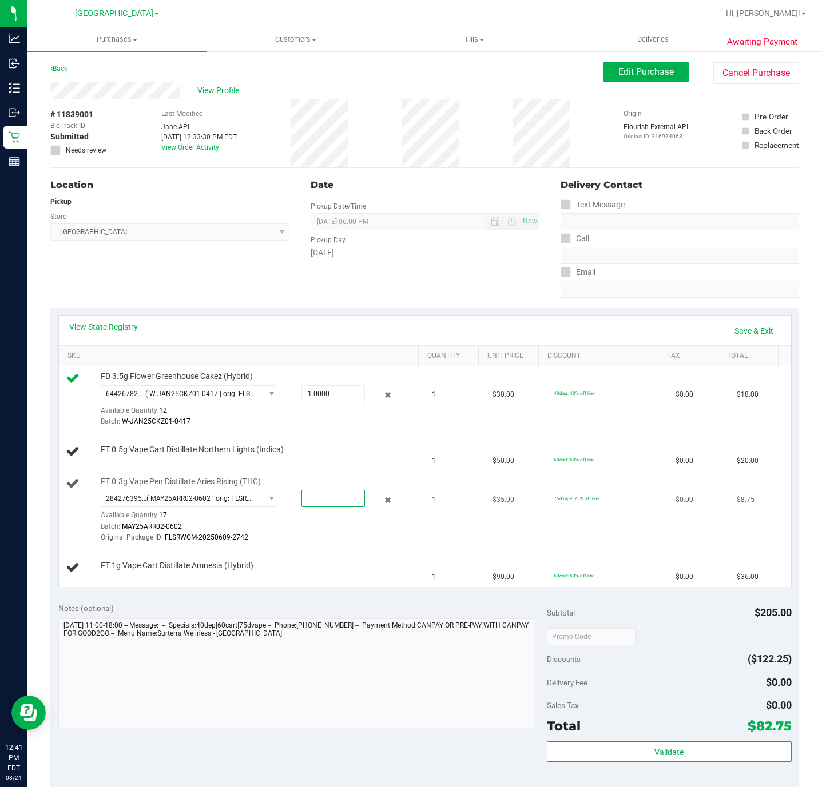
click at [328, 503] on span at bounding box center [332, 498] width 63 height 17
type input "1"
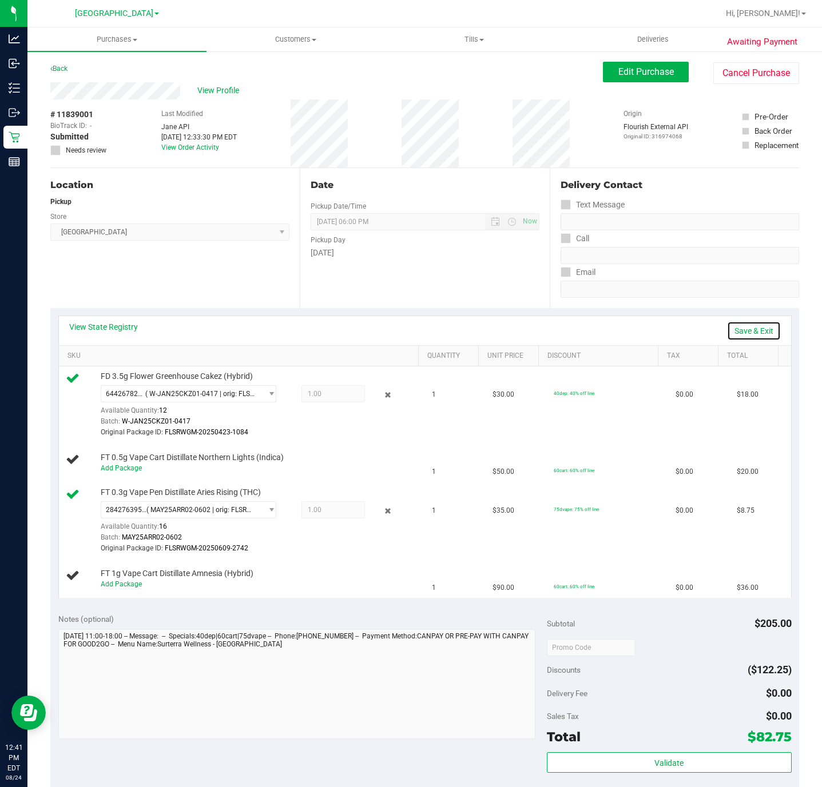
click at [750, 336] on link "Save & Exit" at bounding box center [754, 330] width 54 height 19
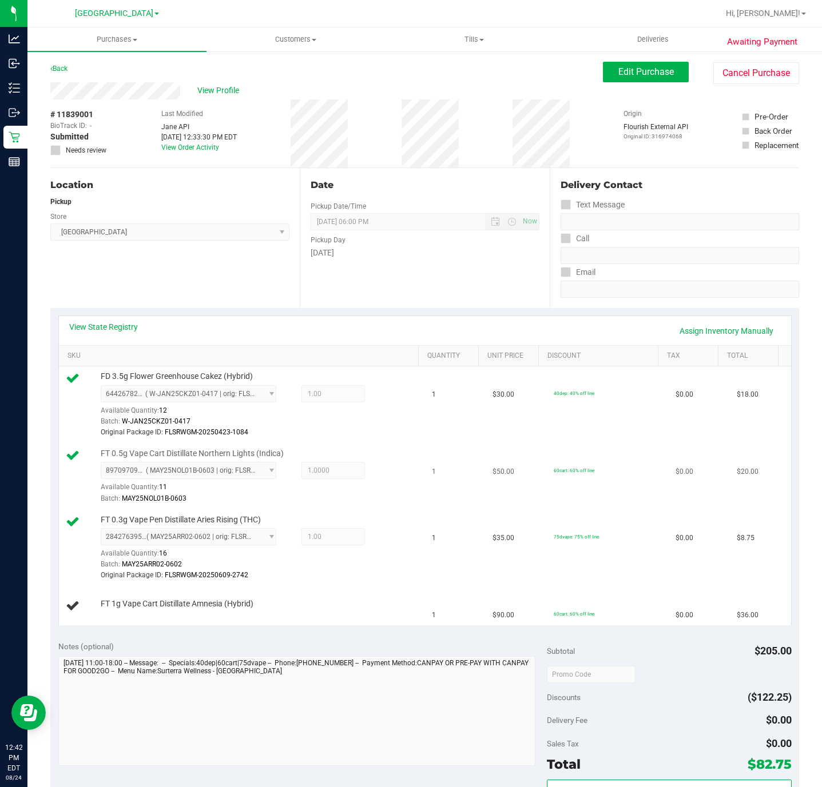
click at [333, 483] on div "8970970968920118 ( MAY25NOL01B-0603 | orig: FLSRWGM-20250611-1079 ) 89709709689…" at bounding box center [259, 483] width 317 height 42
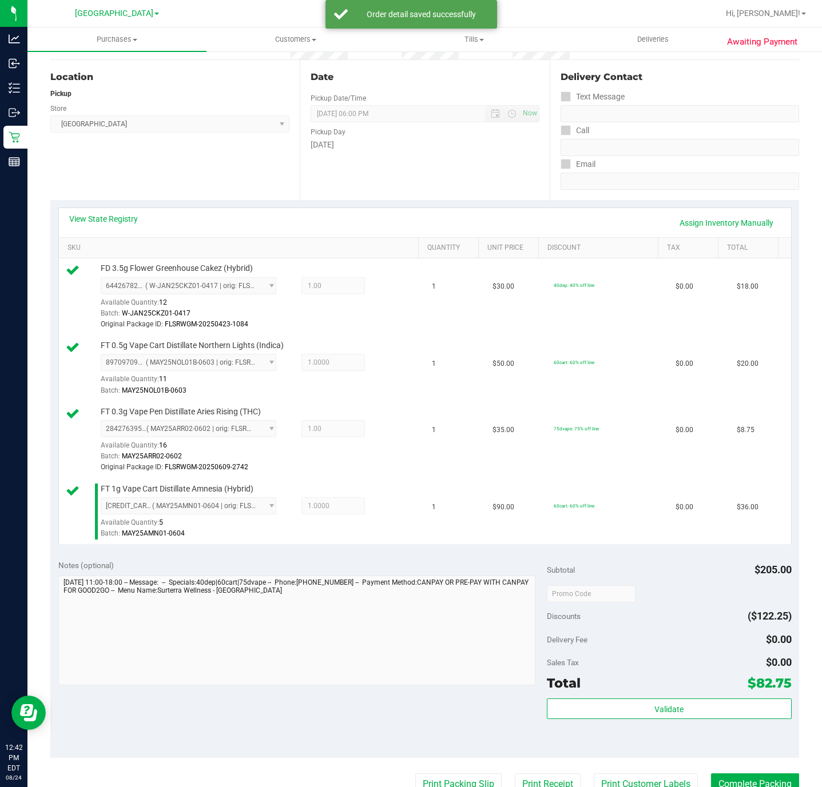
scroll to position [257, 0]
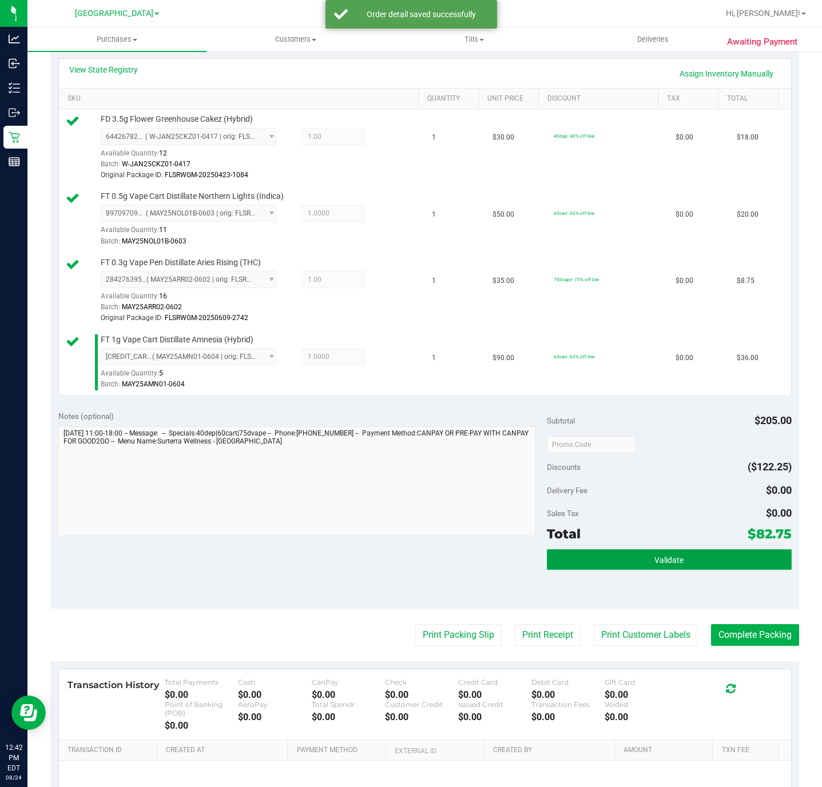
click at [654, 564] on span "Validate" at bounding box center [668, 560] width 29 height 9
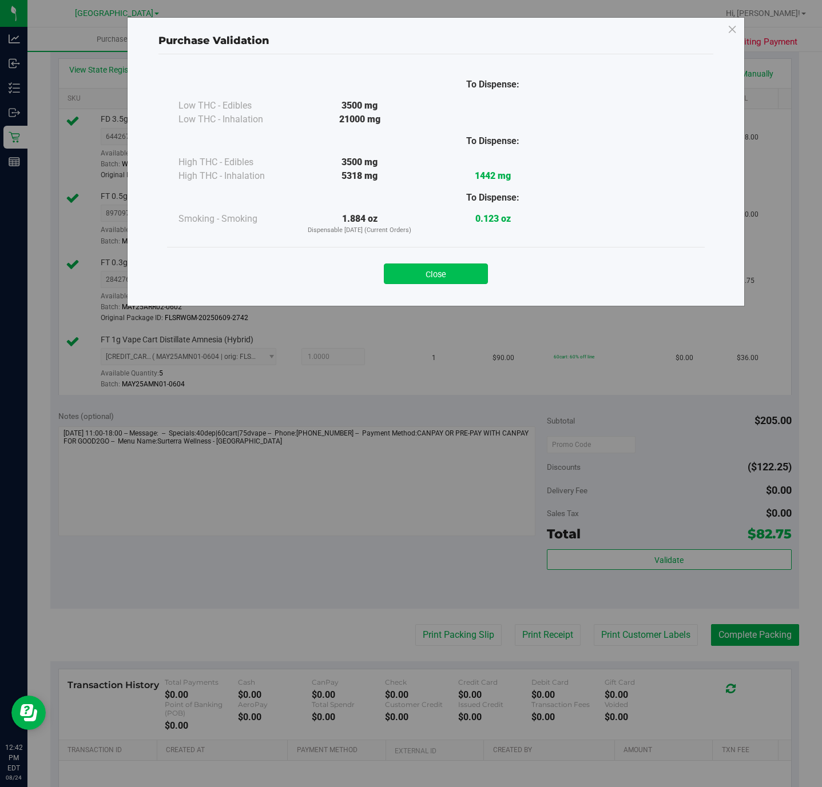
click at [485, 280] on button "Close" at bounding box center [436, 274] width 104 height 21
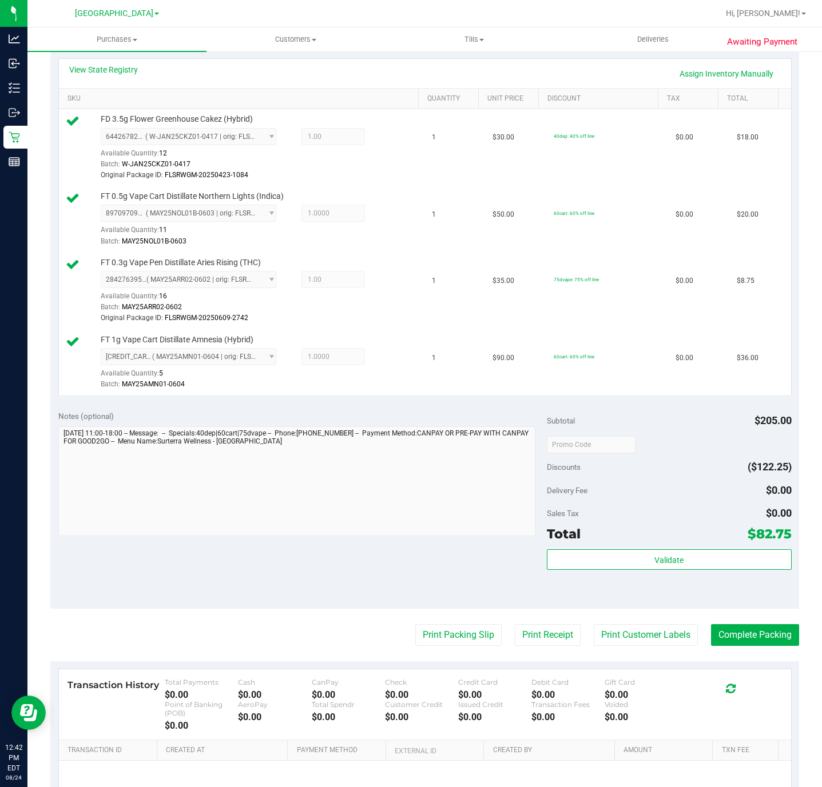
click at [585, 582] on div "Validate" at bounding box center [669, 574] width 244 height 51
click at [585, 570] on button "Validate" at bounding box center [669, 559] width 244 height 21
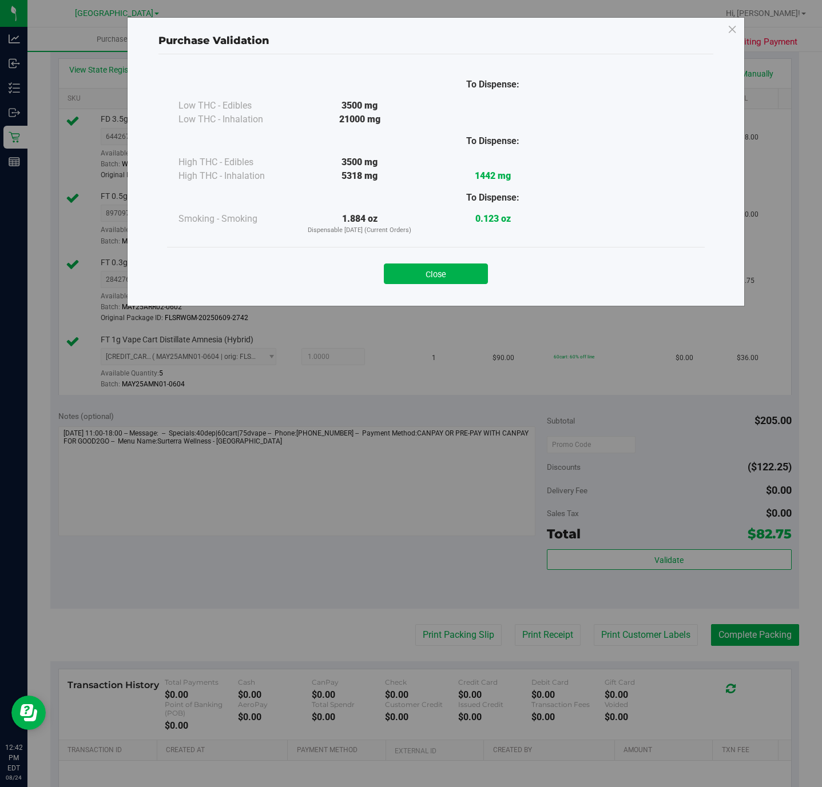
click at [453, 289] on div "Close" at bounding box center [435, 270] width 537 height 46
click at [448, 282] on button "Close" at bounding box center [436, 274] width 104 height 21
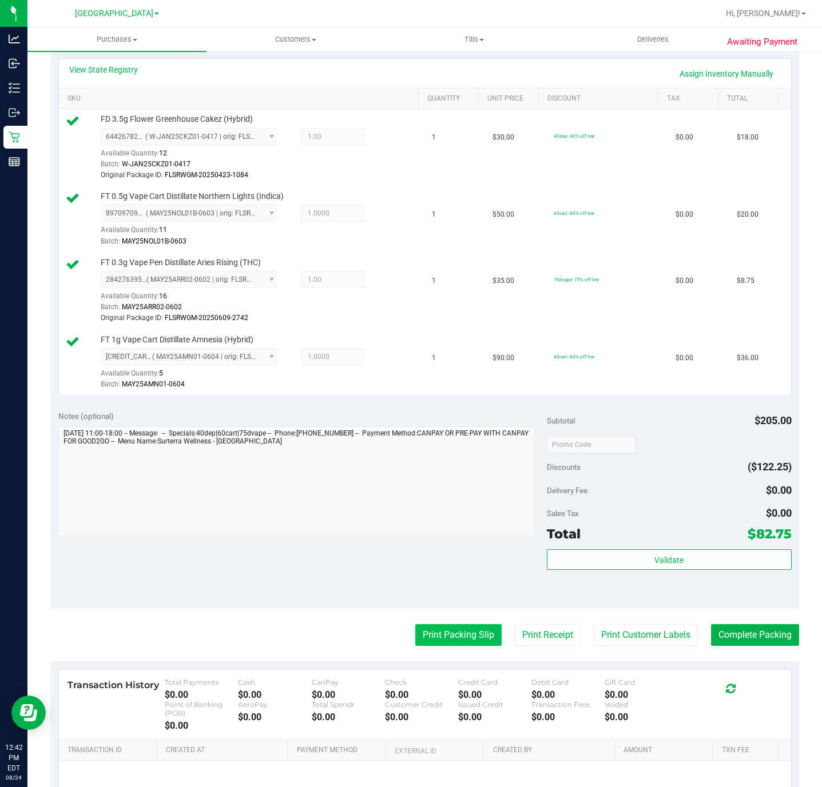
click at [443, 628] on button "Print Packing Slip" at bounding box center [458, 635] width 86 height 22
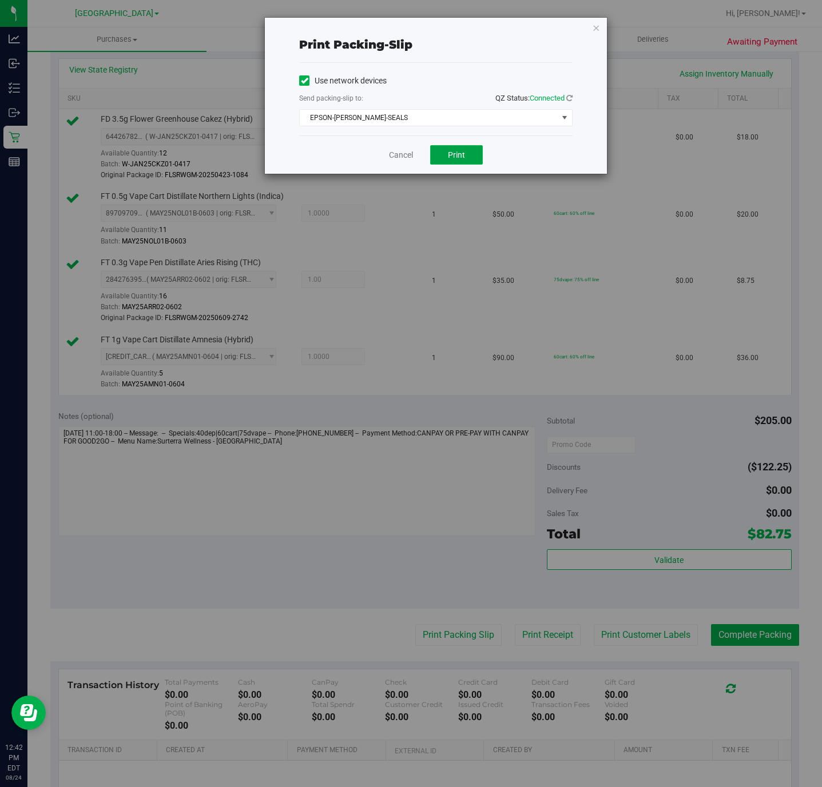
click at [459, 153] on span "Print" at bounding box center [456, 154] width 17 height 9
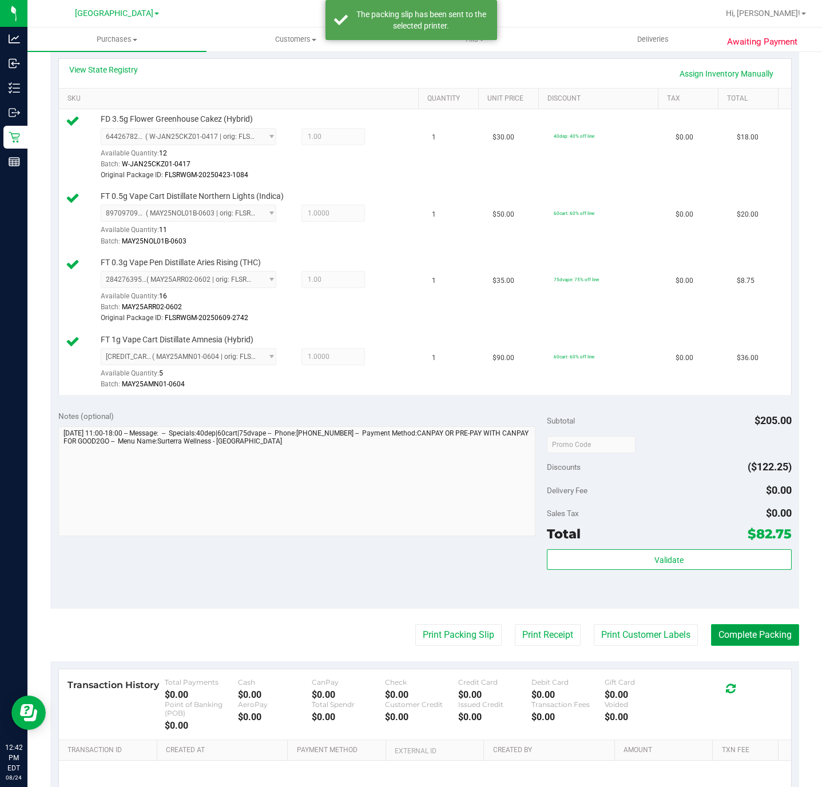
click at [733, 640] on button "Complete Packing" at bounding box center [755, 635] width 88 height 22
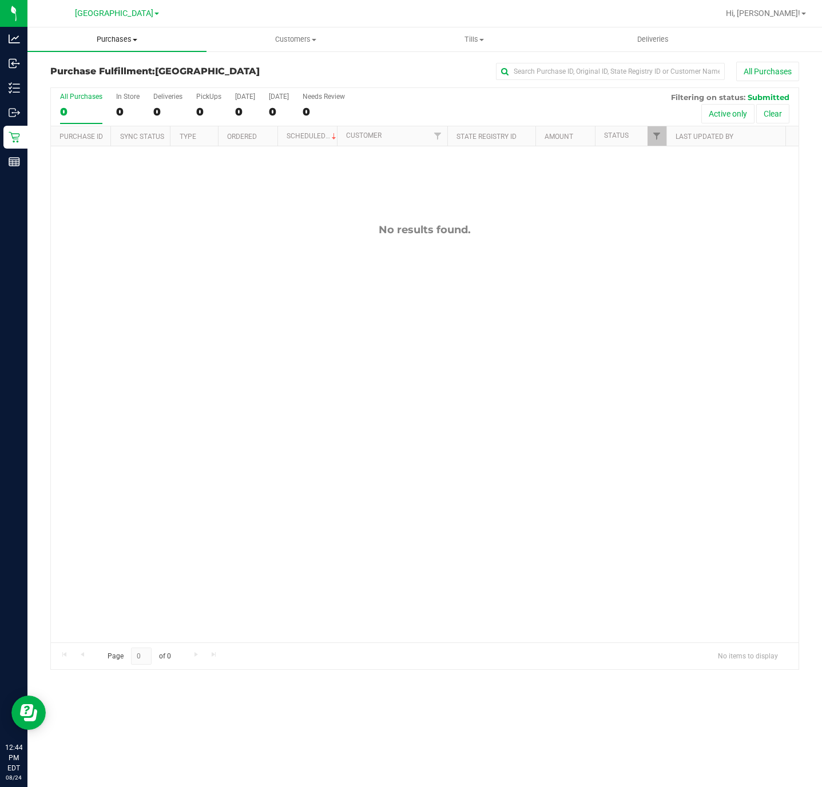
drag, startPoint x: 105, startPoint y: 39, endPoint x: 112, endPoint y: 53, distance: 15.3
click at [105, 39] on span "Purchases" at bounding box center [116, 39] width 179 height 10
click at [85, 76] on li "Fulfillment" at bounding box center [116, 83] width 179 height 14
click at [122, 43] on span "Purchases" at bounding box center [116, 39] width 179 height 10
click at [108, 81] on li "Fulfillment" at bounding box center [116, 83] width 179 height 14
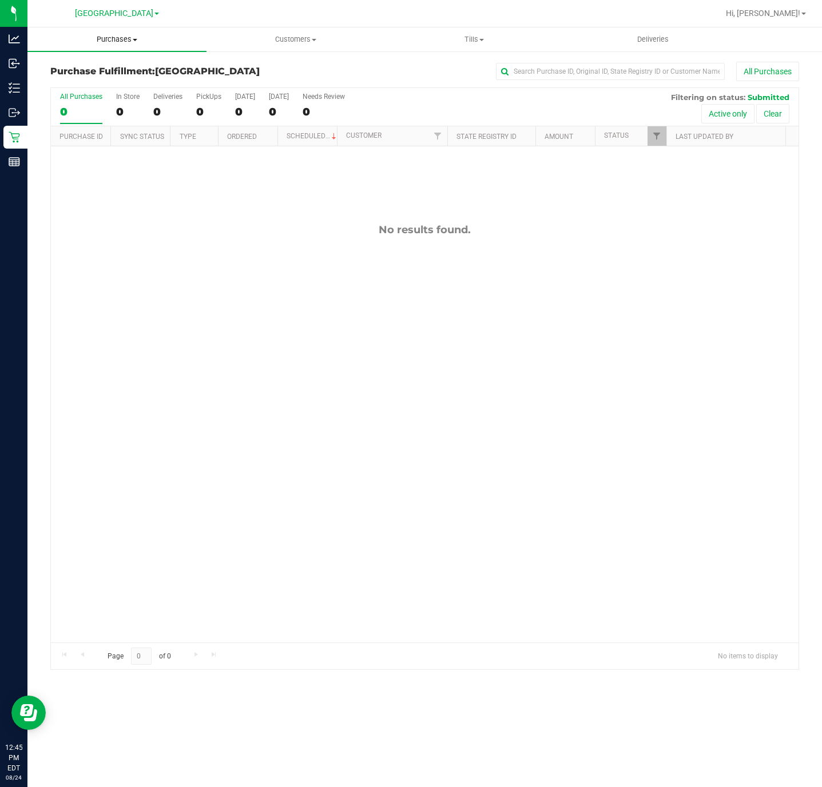
click at [101, 38] on span "Purchases" at bounding box center [116, 39] width 179 height 10
click at [81, 69] on span "Summary of purchases" at bounding box center [85, 69] width 117 height 10
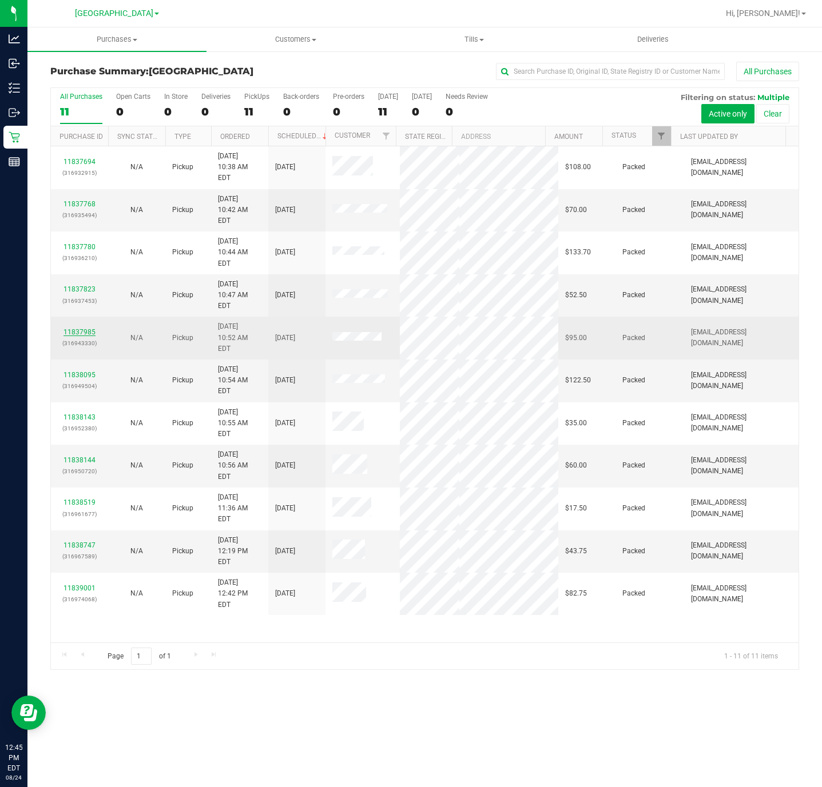
click at [87, 328] on link "11837985" at bounding box center [79, 332] width 32 height 8
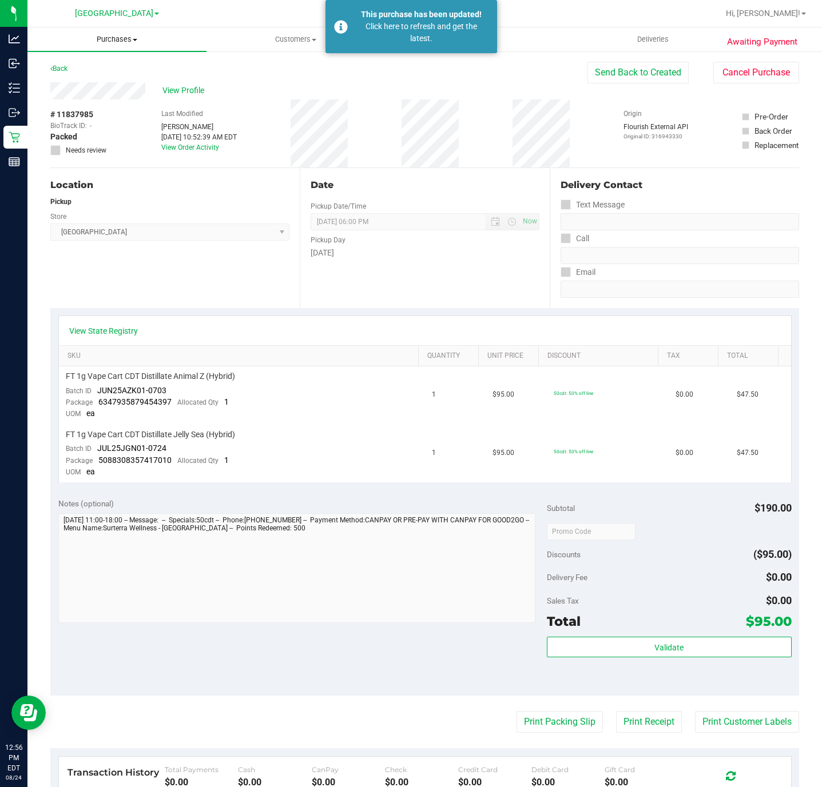
click at [103, 45] on uib-tab-heading "Purchases Summary of purchases Fulfillment All purchases" at bounding box center [116, 39] width 179 height 24
click at [94, 78] on span "Fulfillment" at bounding box center [62, 83] width 71 height 10
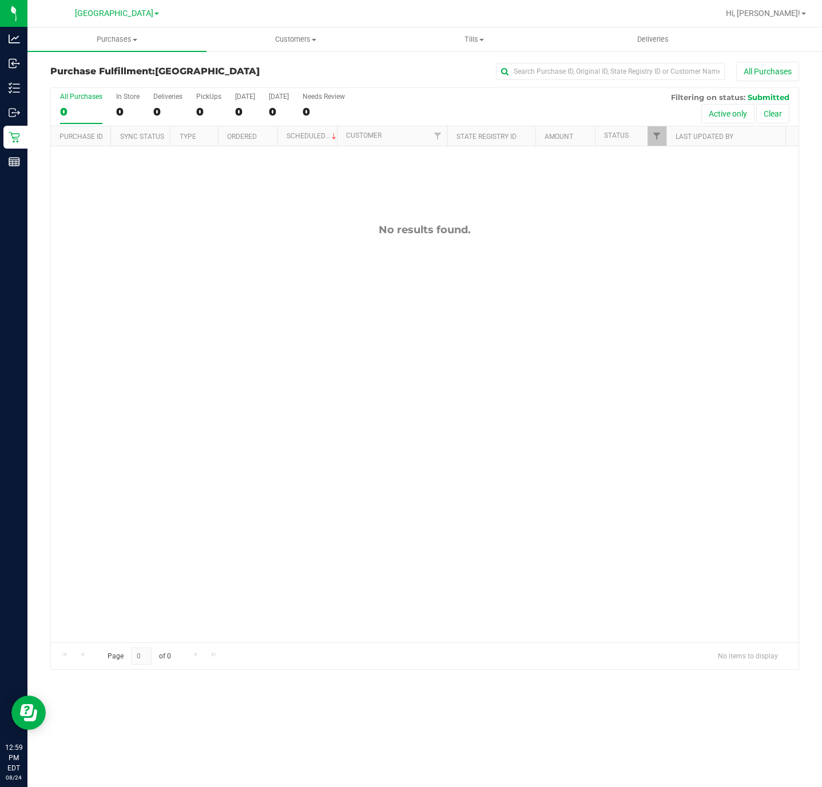
click at [784, 280] on div "No results found." at bounding box center [424, 432] width 747 height 573
drag, startPoint x: 751, startPoint y: 345, endPoint x: 692, endPoint y: 337, distance: 60.0
click at [103, 45] on uib-tab-heading "Purchases Summary of purchases Fulfillment All purchases" at bounding box center [116, 39] width 179 height 24
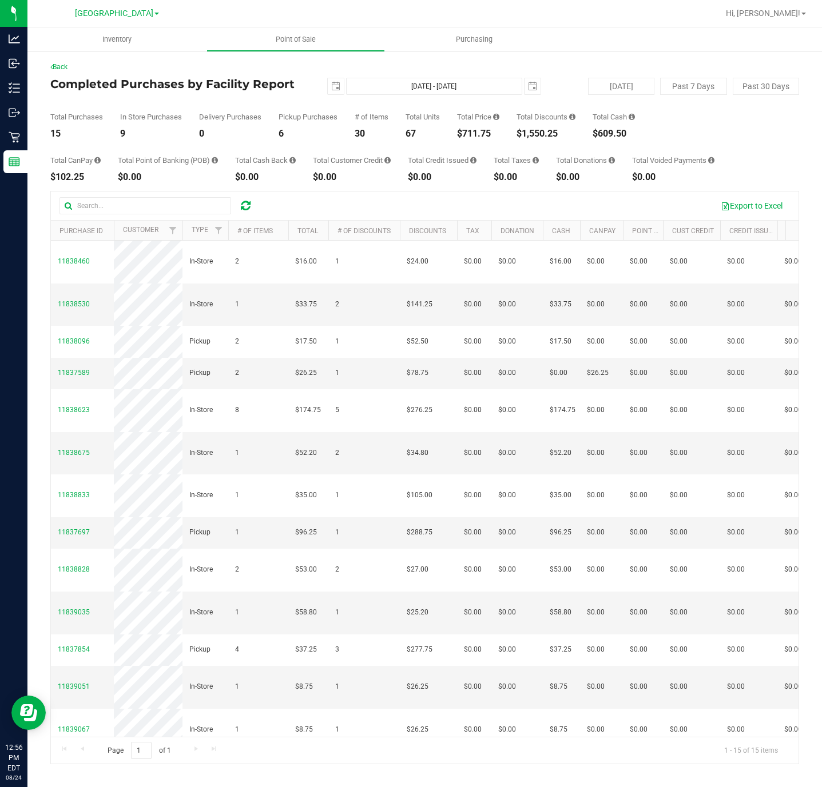
click at [472, 130] on div "$711.75" at bounding box center [478, 133] width 42 height 9
copy div "711.75"
